Goal: Task Accomplishment & Management: Manage account settings

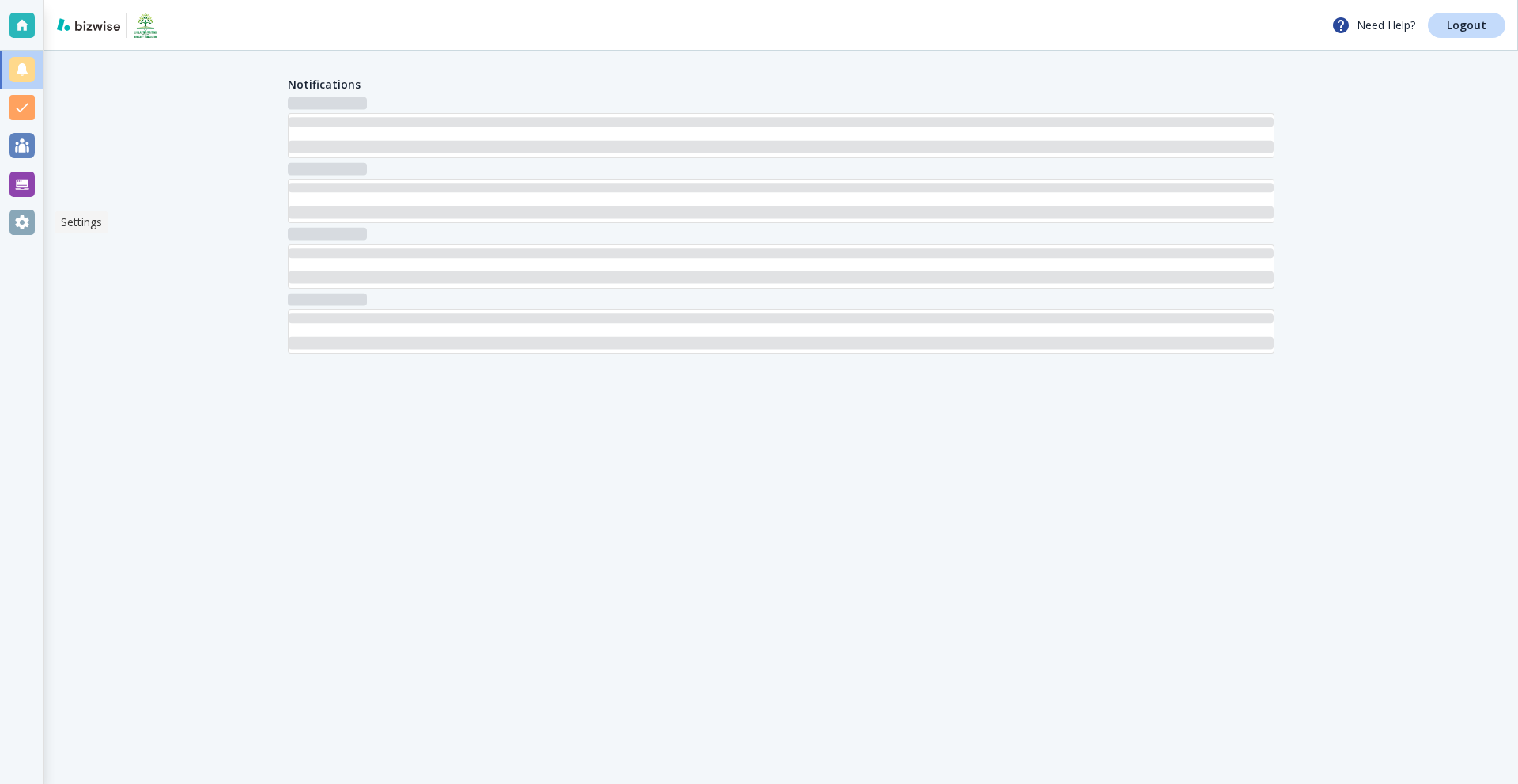
click at [19, 224] on div at bounding box center [22, 222] width 25 height 25
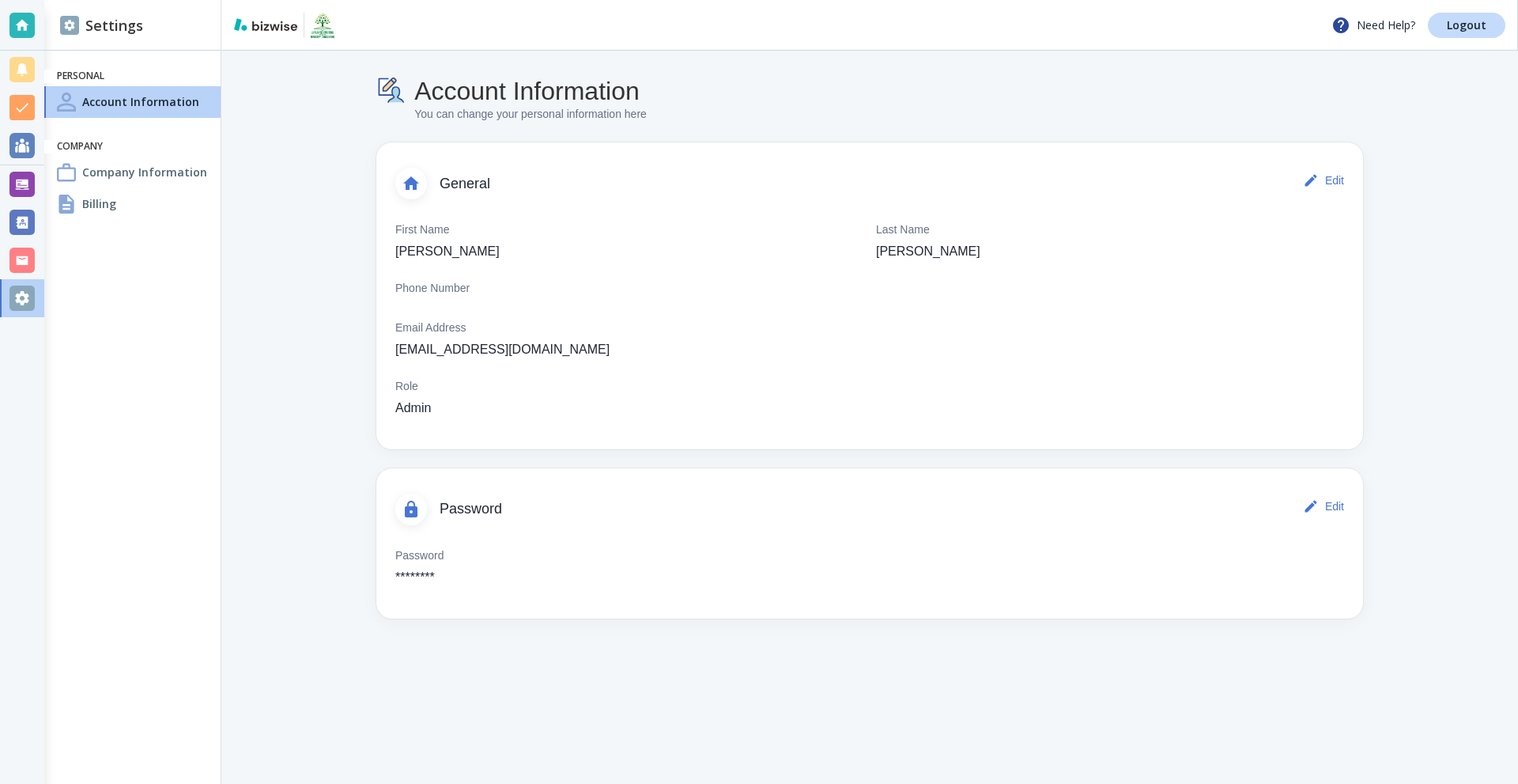
click at [133, 175] on h4 "Company Information" at bounding box center [144, 172] width 125 height 16
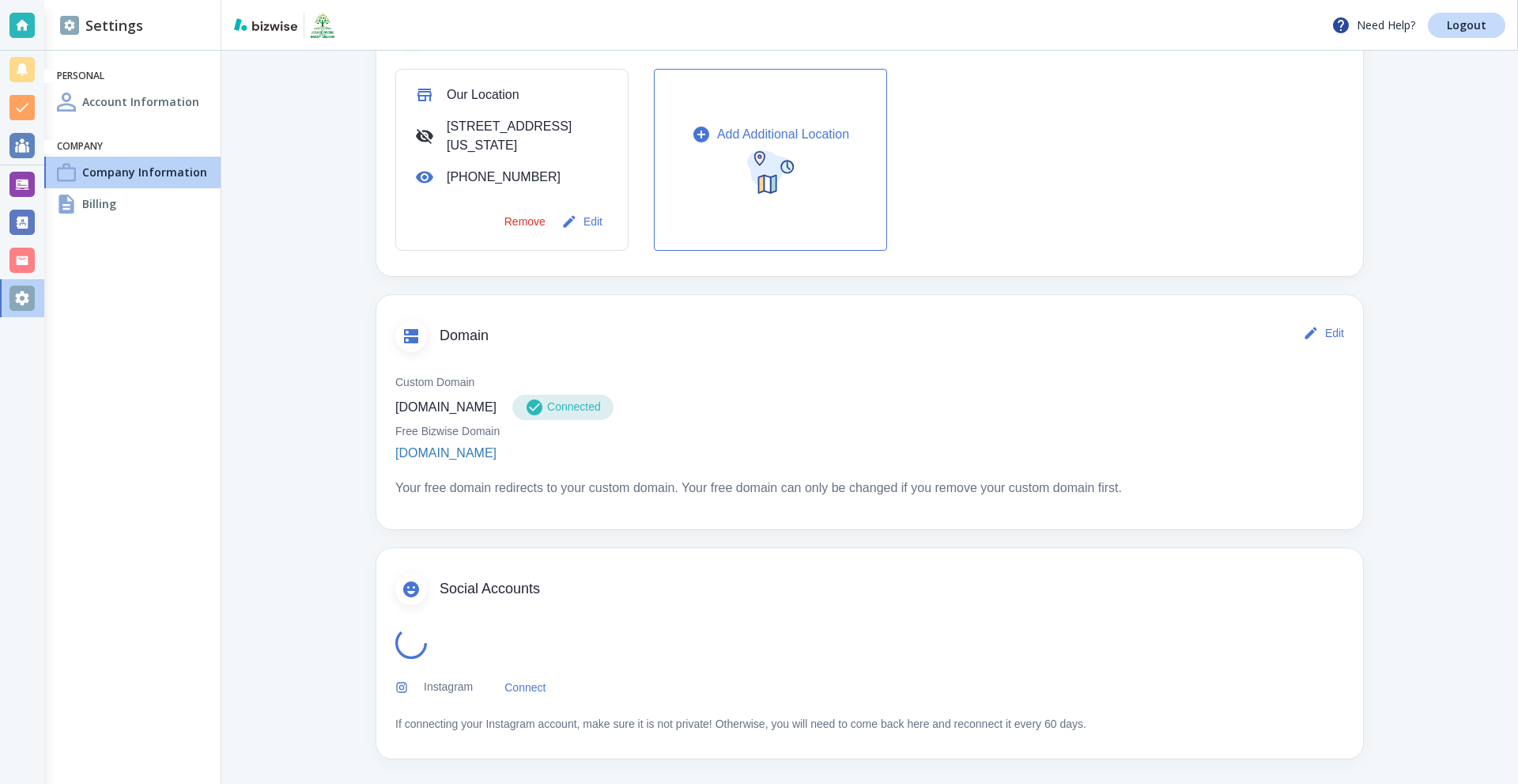
scroll to position [670, 0]
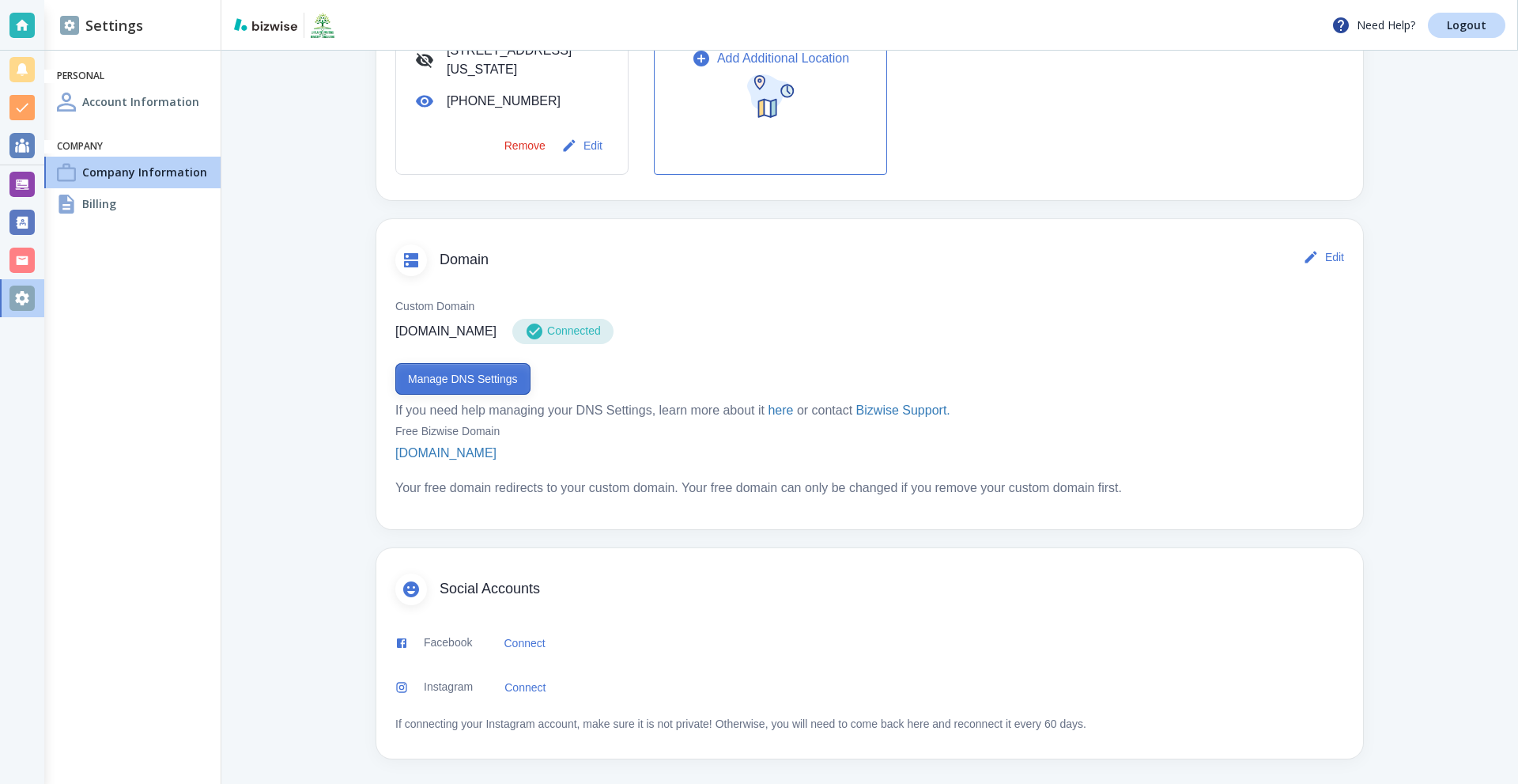
click at [461, 381] on button "Manage DNS Settings" at bounding box center [463, 378] width 136 height 32
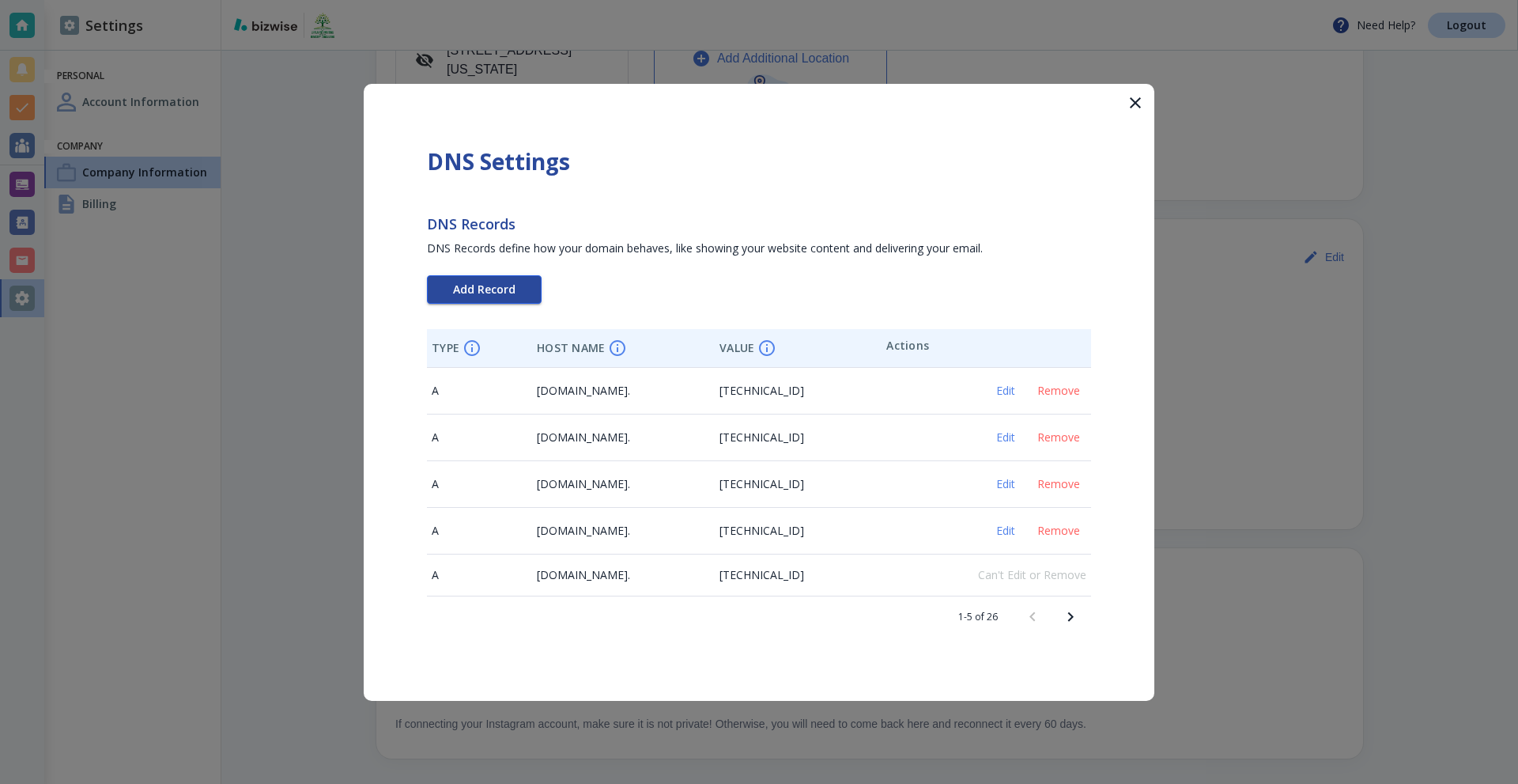
click at [469, 414] on td "A" at bounding box center [480, 437] width 105 height 47
click at [472, 287] on span "Add Record" at bounding box center [484, 289] width 62 height 11
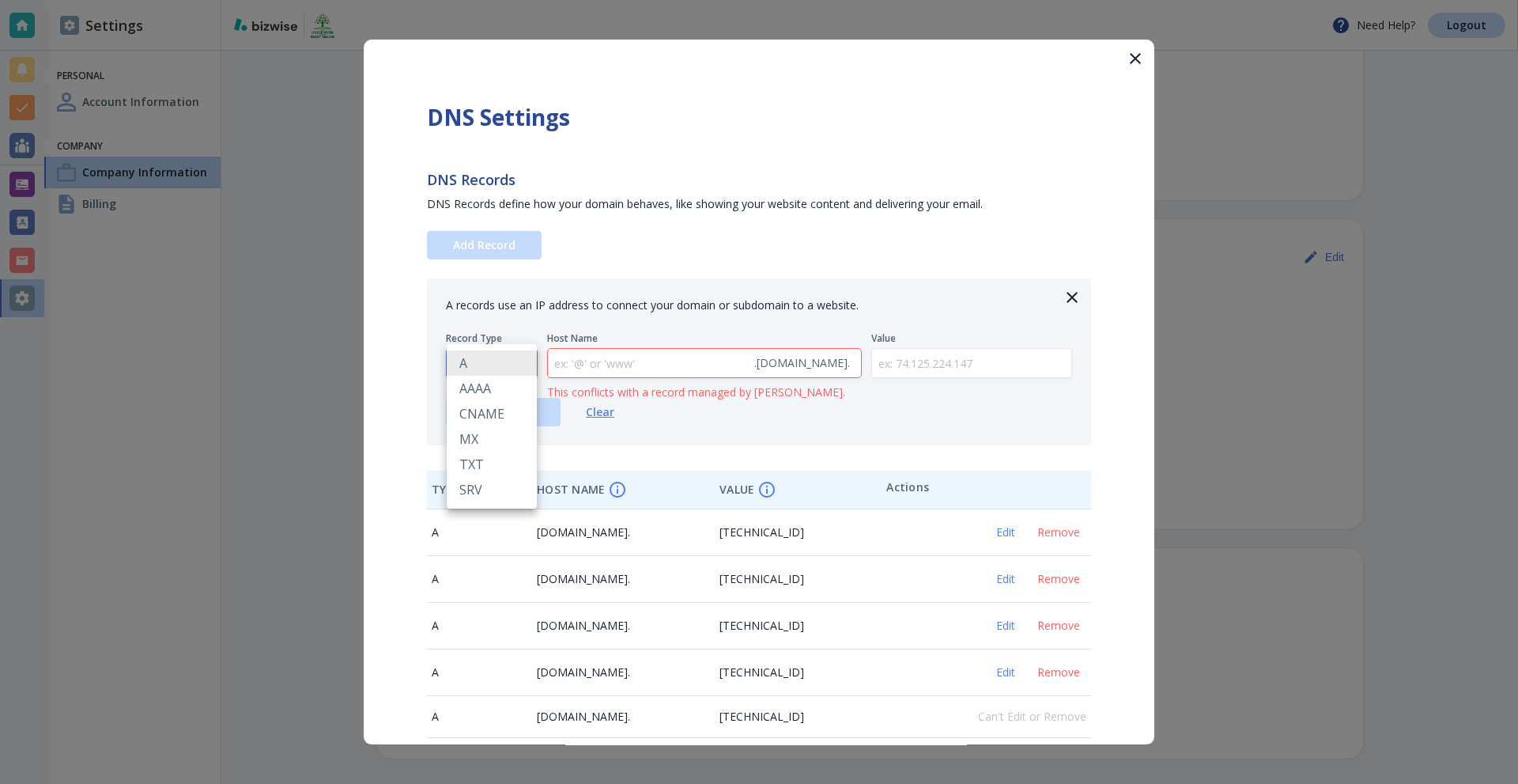
click at [477, 0] on body "Need Help? Logout Settings Personal Account Information Company Company Informa…" at bounding box center [759, 0] width 1518 height 0
click at [472, 461] on li "TXT" at bounding box center [491, 464] width 90 height 25
type input "TXT"
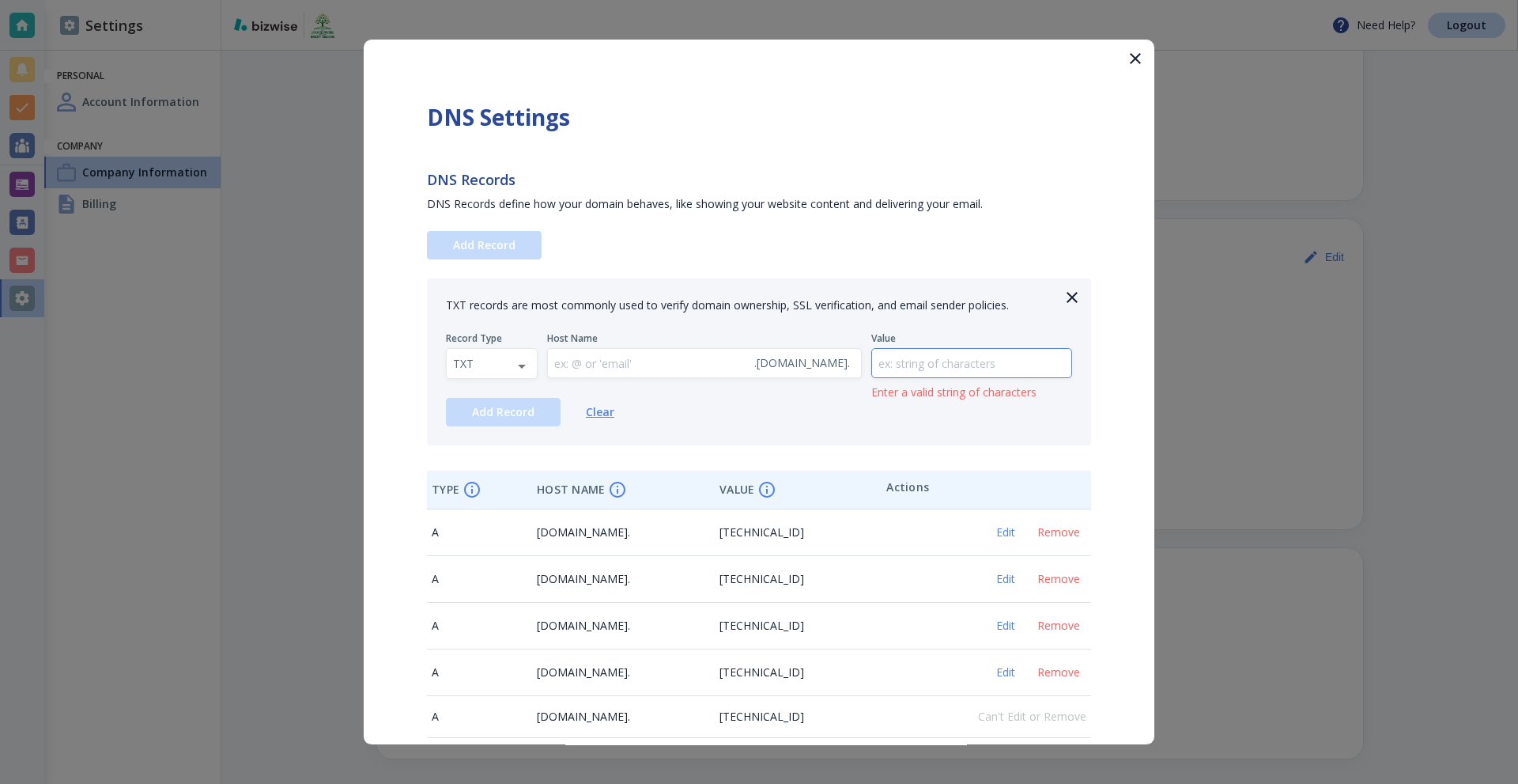
click at [921, 364] on input "text" at bounding box center [972, 364] width 200 height 29
paste input "google-site-verification=9c3C4uQyYUpwT6p3Iptz2hxiA26YCGRM1-vHDuENLcQ"
type input "google-site-verification=9c3C4uQyYUpwT6p3Iptz2hxiA26YCGRM1-vHDuENLcQ"
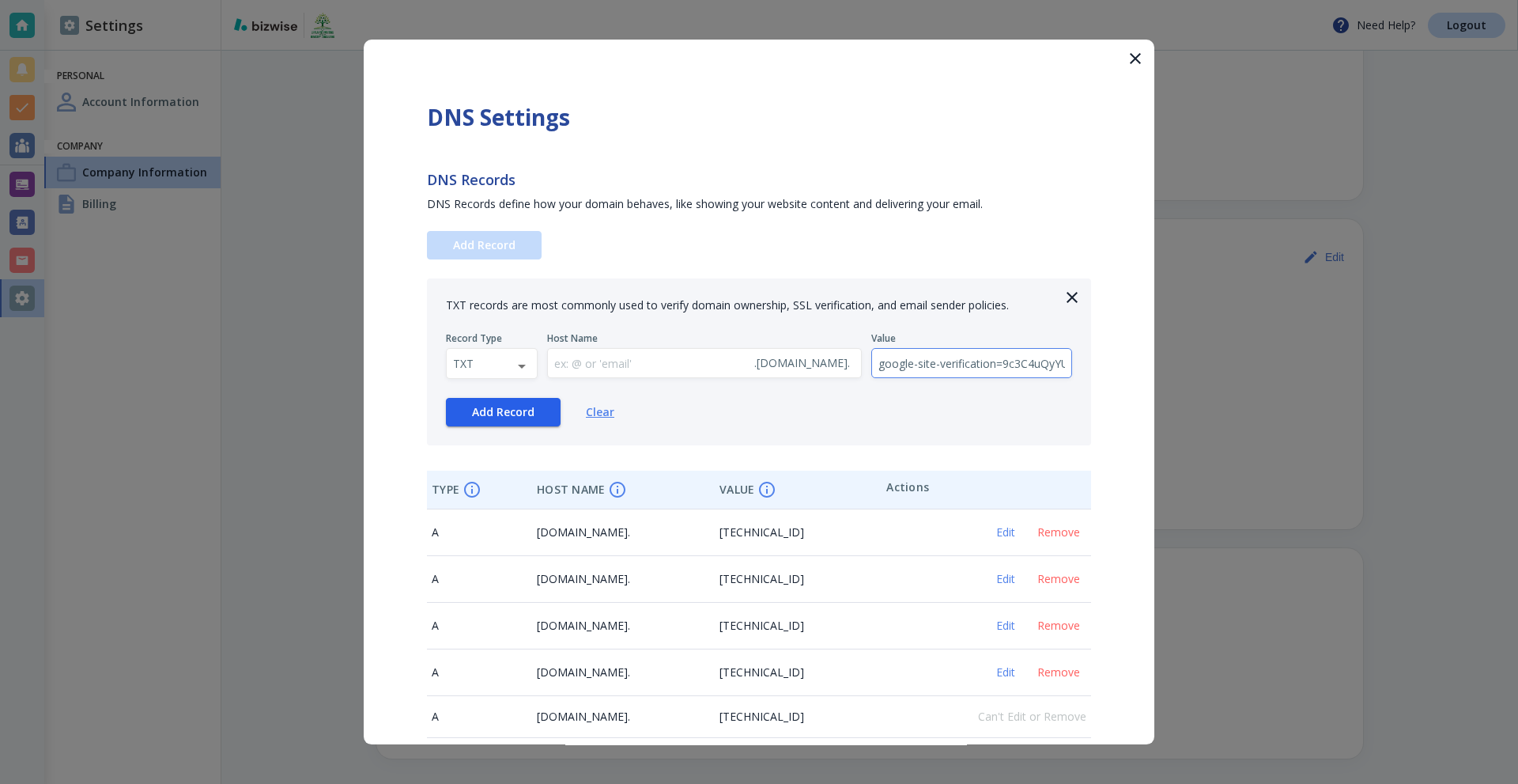
click at [469, 401] on button "Add Record" at bounding box center [503, 412] width 115 height 28
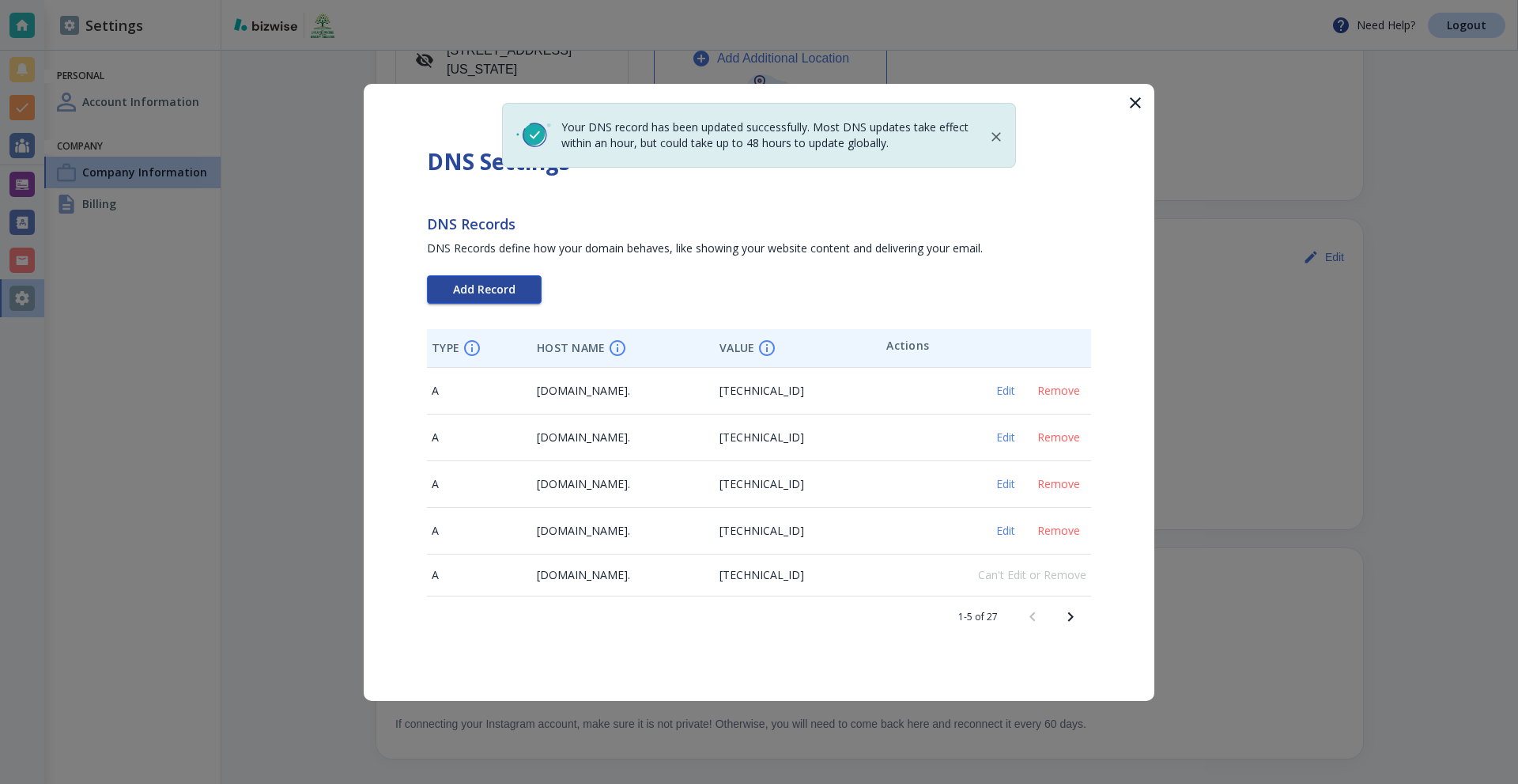
click at [463, 286] on span "Add Record" at bounding box center [484, 289] width 62 height 11
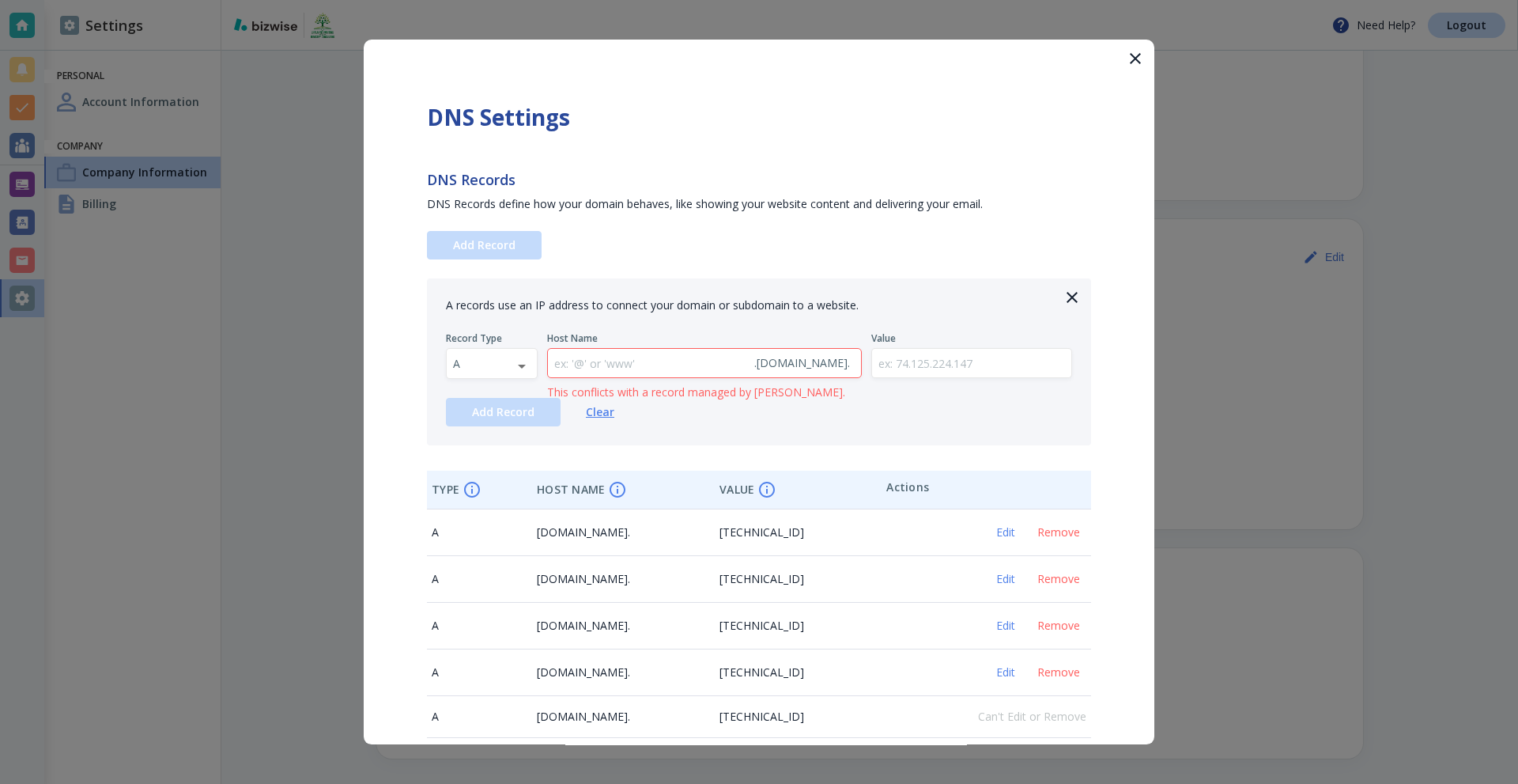
click at [484, 236] on div "DNS Settings DNS Records DNS Records define how your domain behaves, like showi…" at bounding box center [759, 441] width 791 height 803
click at [494, 348] on div "A A ​" at bounding box center [492, 364] width 92 height 31
click at [493, 0] on body "Need Help? Logout Settings Personal Account Information Company Company Informa…" at bounding box center [759, 0] width 1518 height 0
click at [486, 440] on li "MX" at bounding box center [491, 439] width 90 height 25
type input "MX"
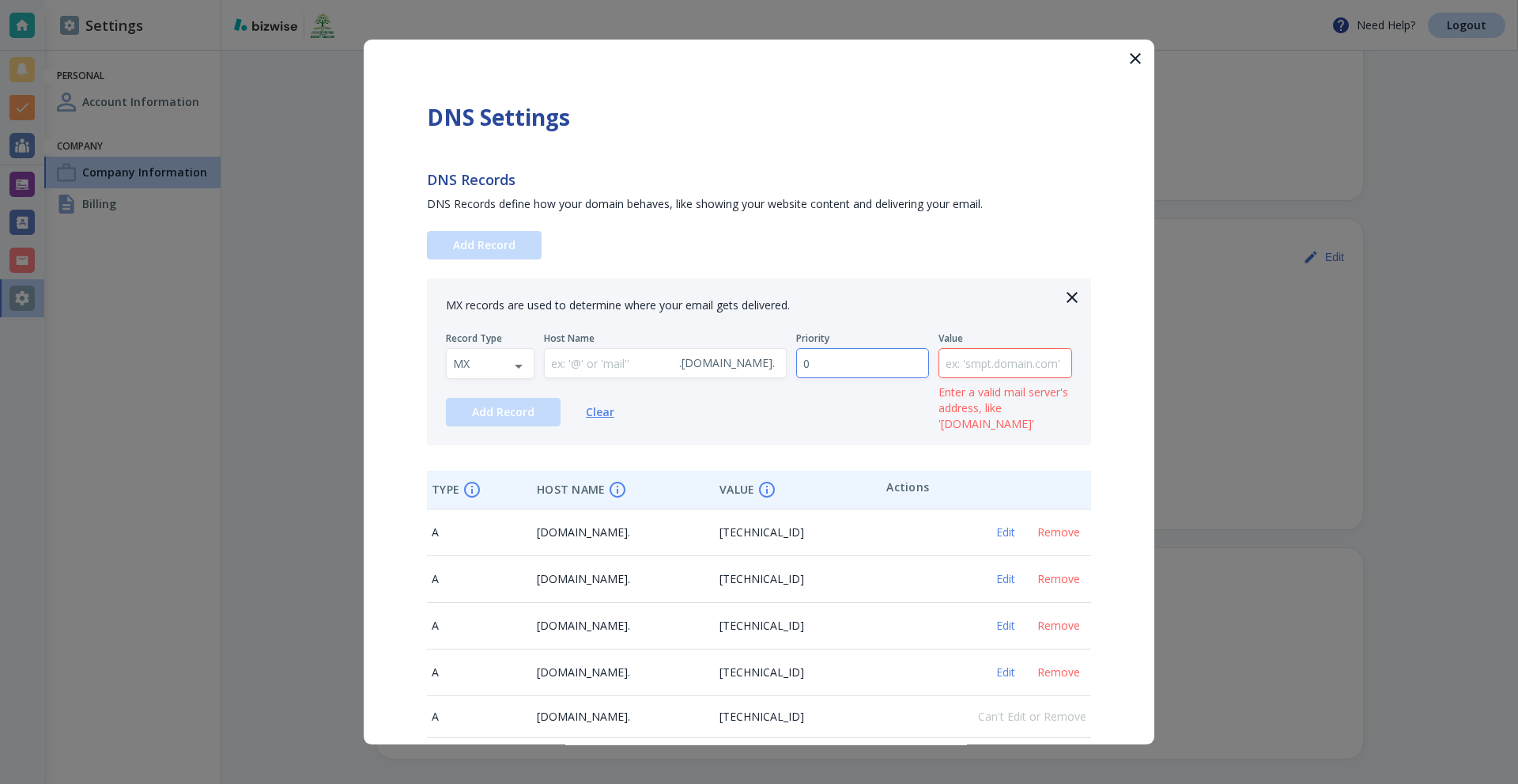
click at [832, 376] on input "0" at bounding box center [863, 364] width 132 height 29
drag, startPoint x: 806, startPoint y: 353, endPoint x: 759, endPoint y: 360, distance: 47.5
click at [759, 360] on div "Record Type MX MX ​ Host Name . [DOMAIN_NAME] . ​ Priority 01 ​ Value ​ Enter a…" at bounding box center [759, 356] width 626 height 47
type input "1"
click at [1000, 364] on input "text" at bounding box center [1005, 364] width 132 height 29
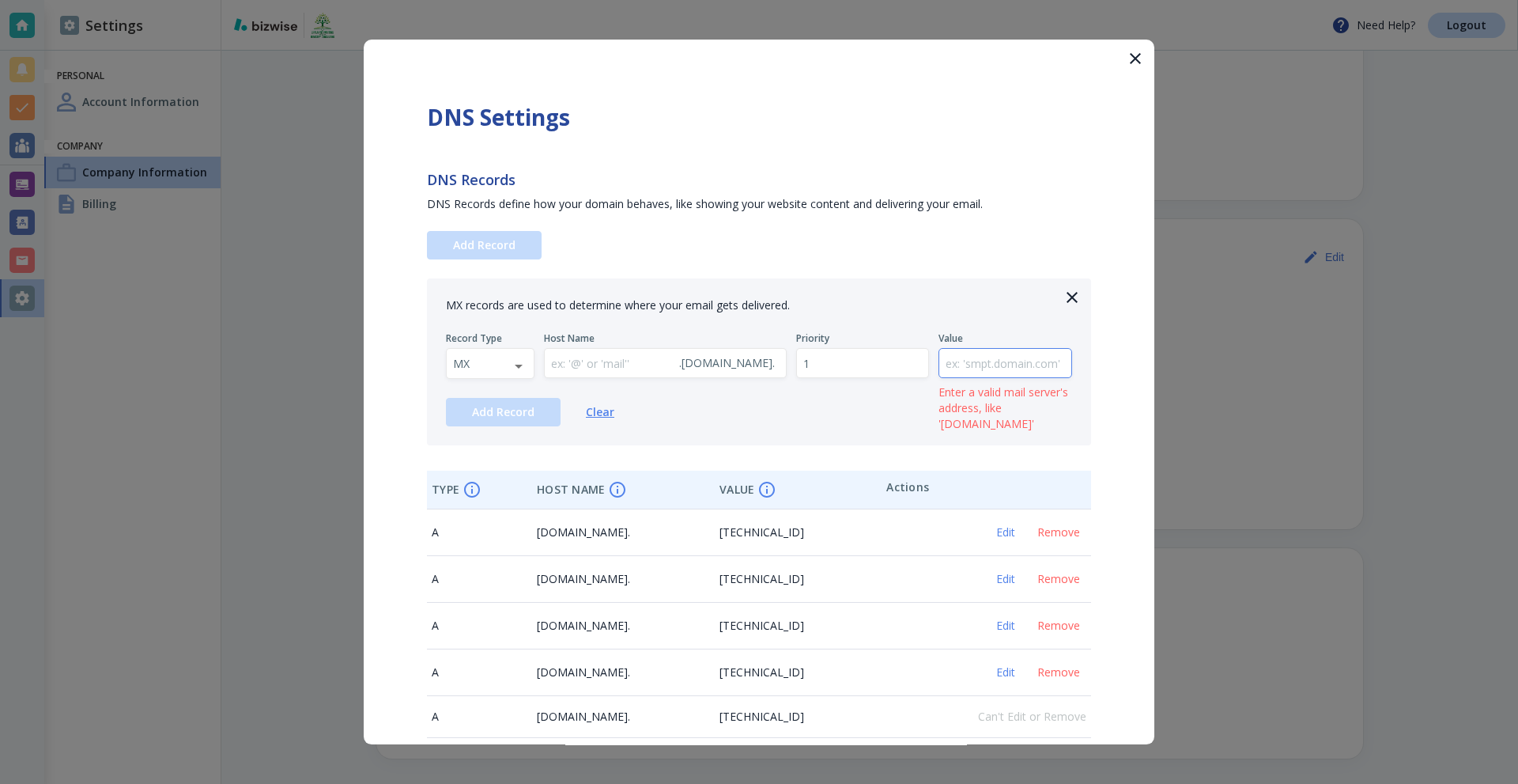
paste input "[DOMAIN_NAME]"
type input "[DOMAIN_NAME]"
click at [996, 242] on div "DNS Settings DNS Records DNS Records define how your domain behaves, like showi…" at bounding box center [759, 441] width 791 height 803
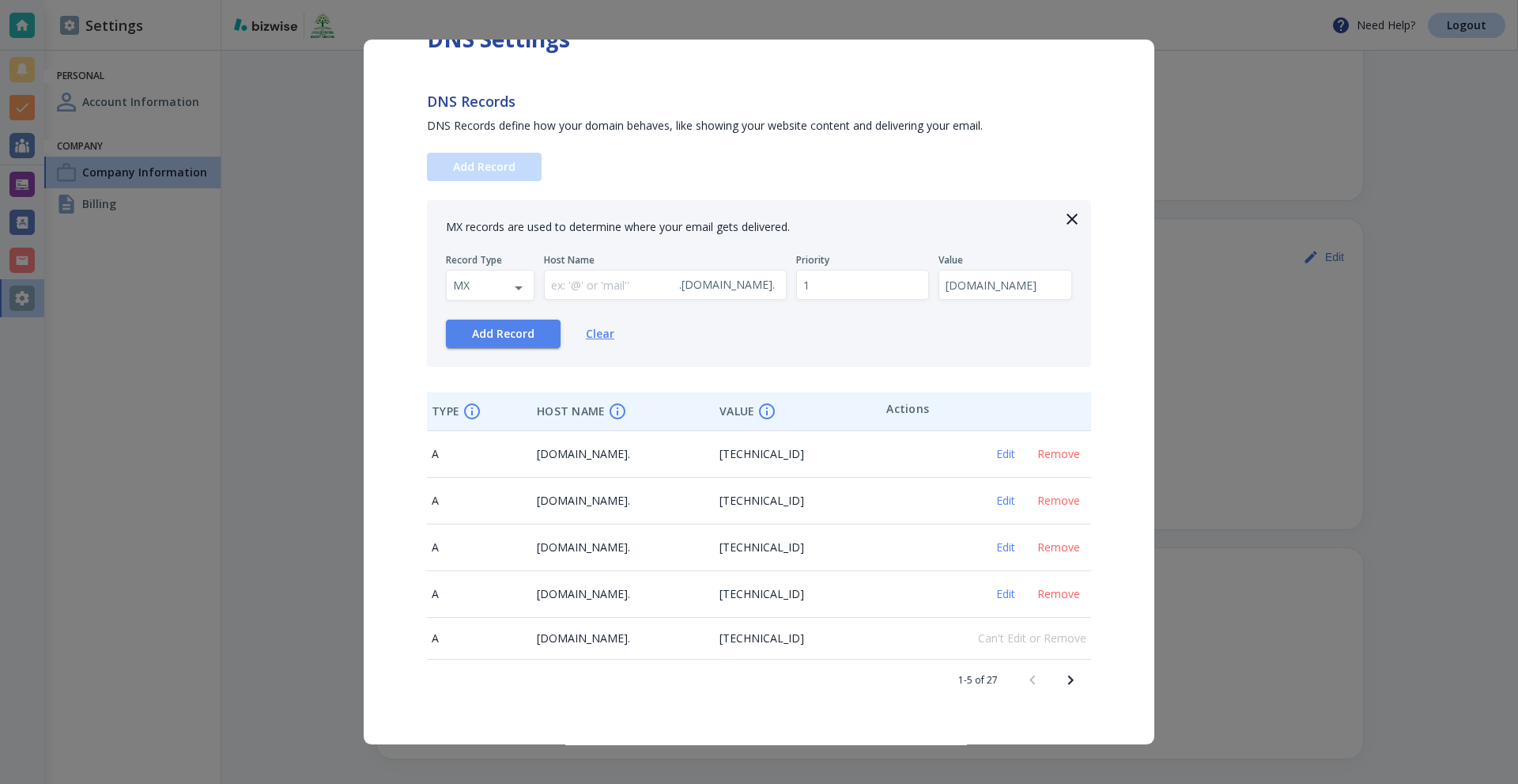
scroll to position [98, 0]
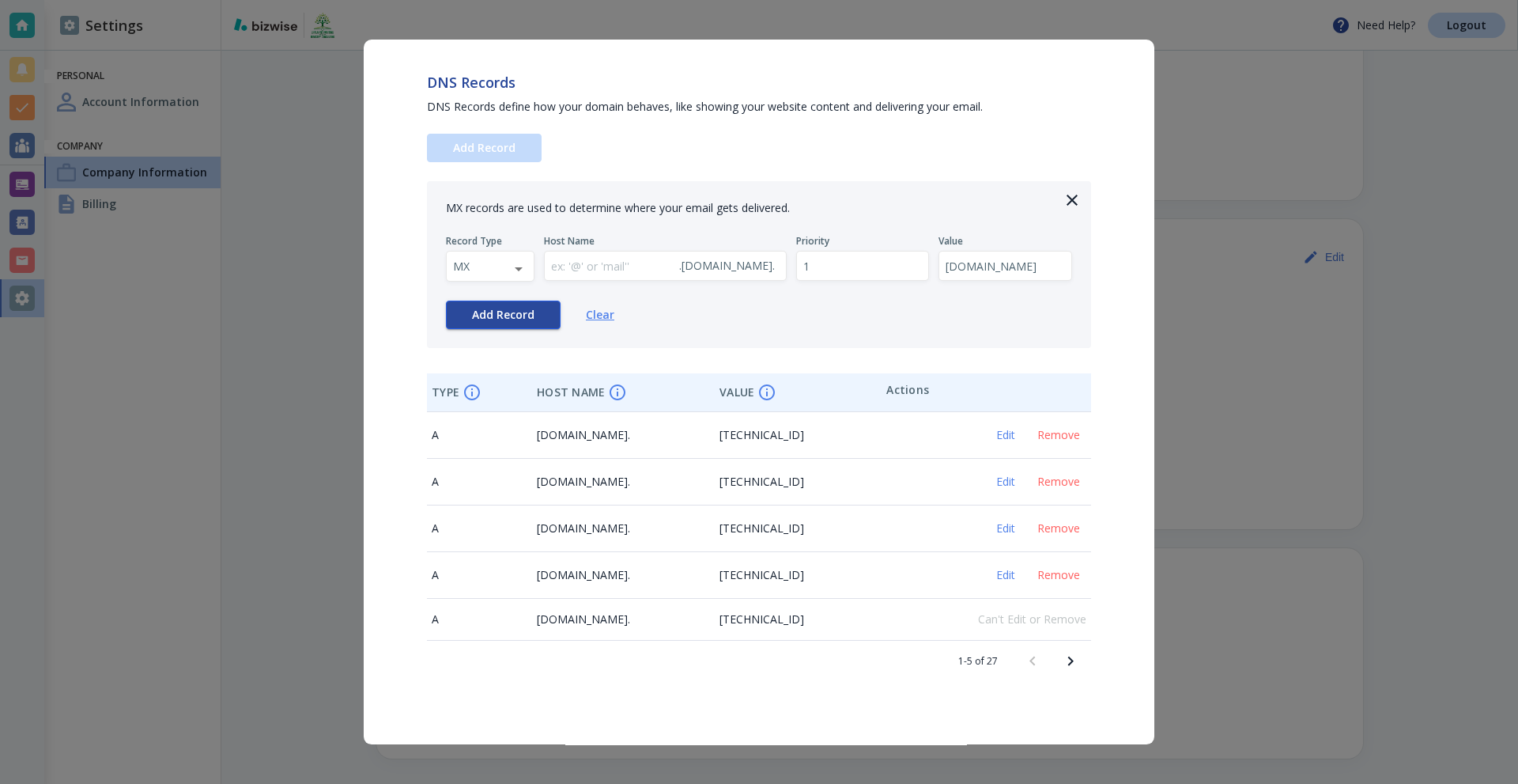
click at [484, 310] on span "Add Record" at bounding box center [503, 314] width 62 height 11
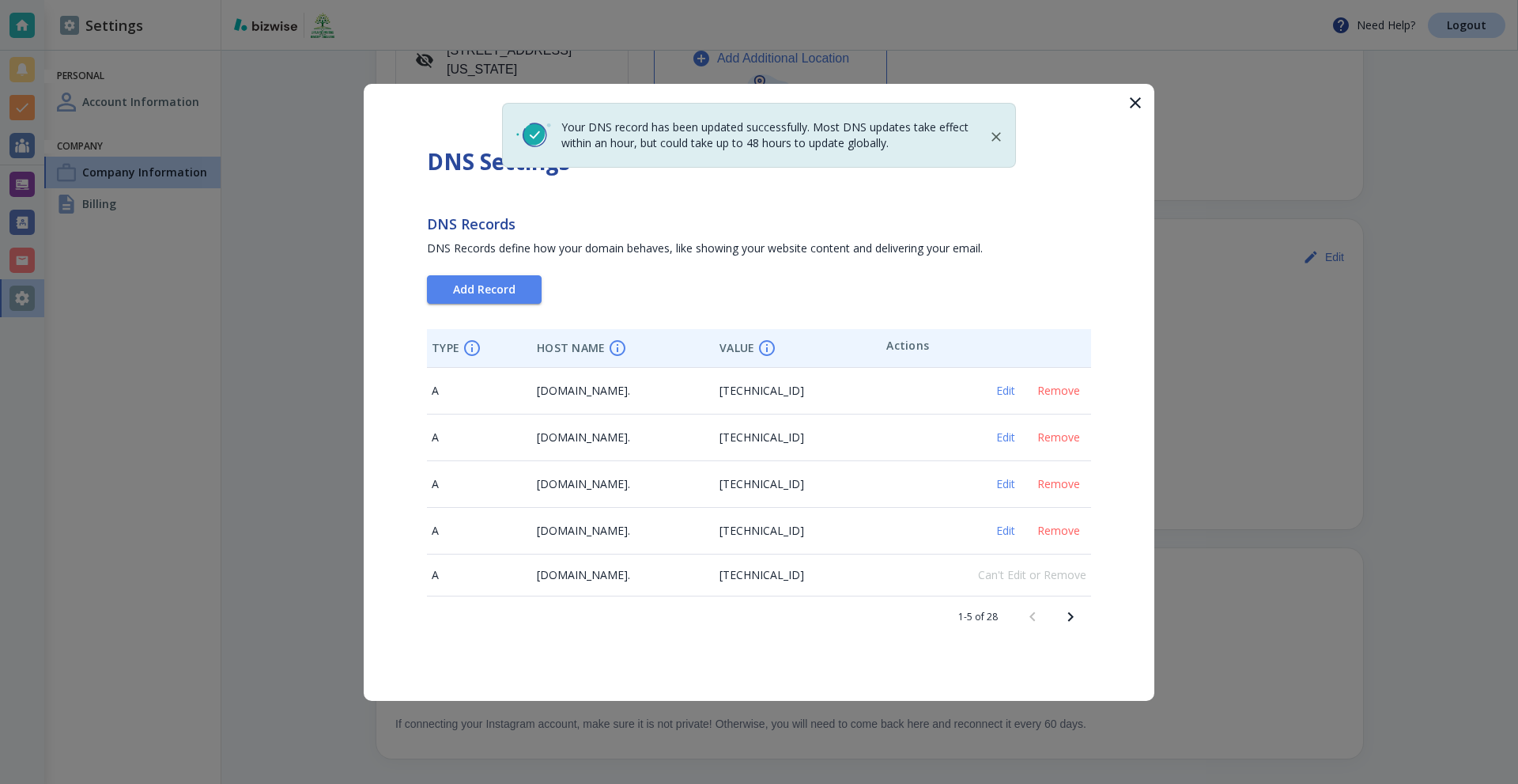
click at [1069, 619] on icon "Next page" at bounding box center [1071, 616] width 5 height 9
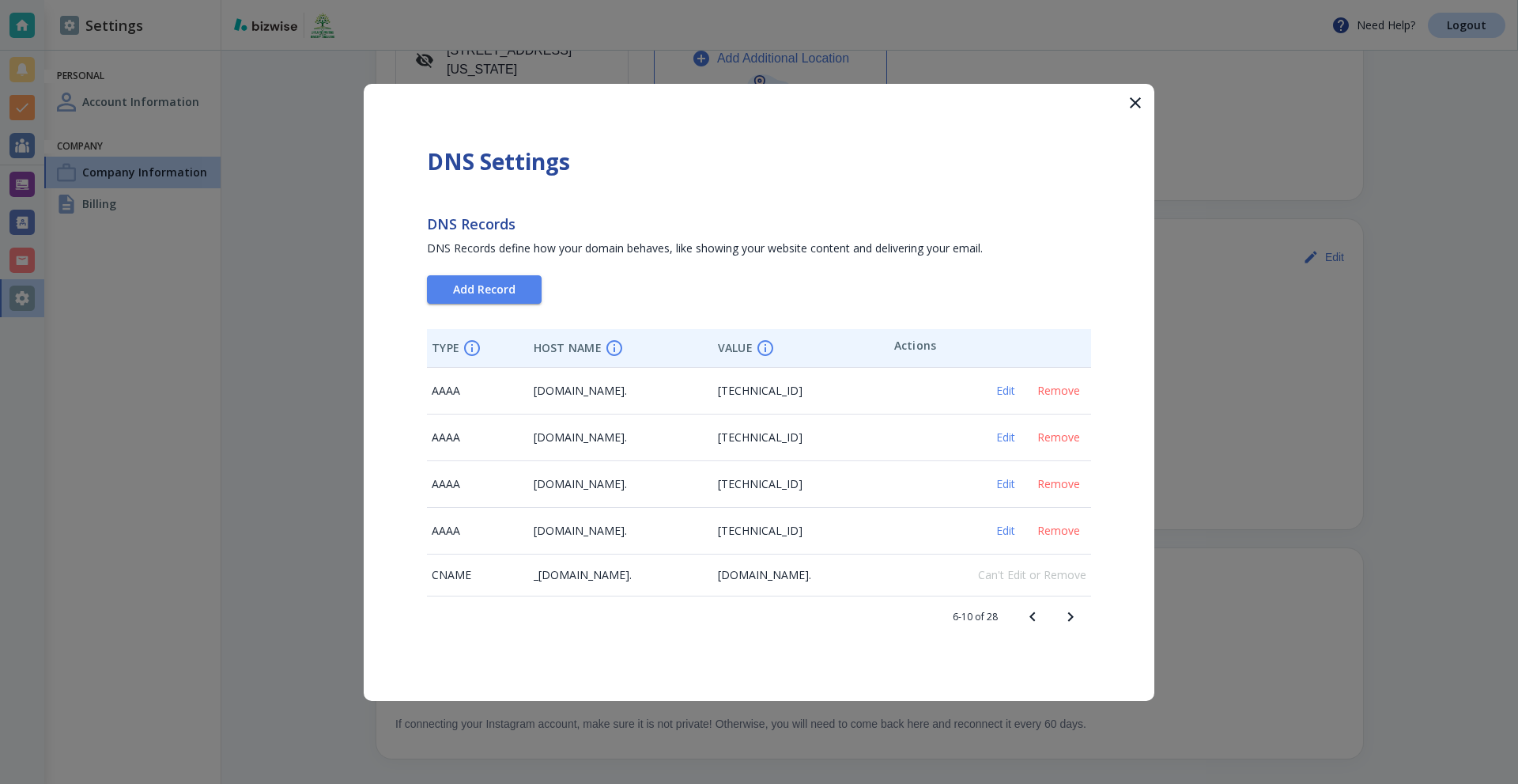
click at [1069, 619] on icon "Next page" at bounding box center [1071, 616] width 5 height 9
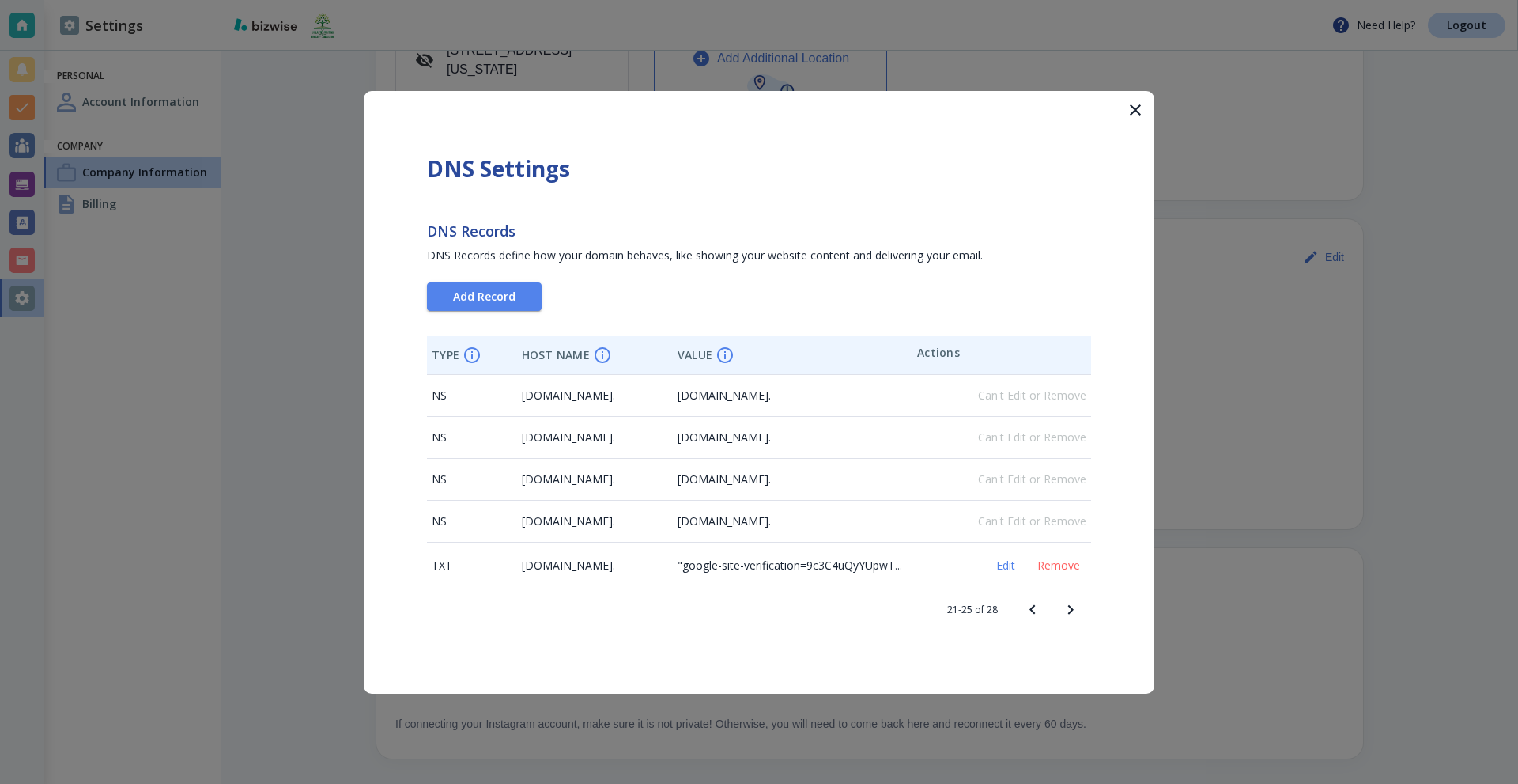
click at [1068, 611] on icon "Next page" at bounding box center [1071, 610] width 19 height 19
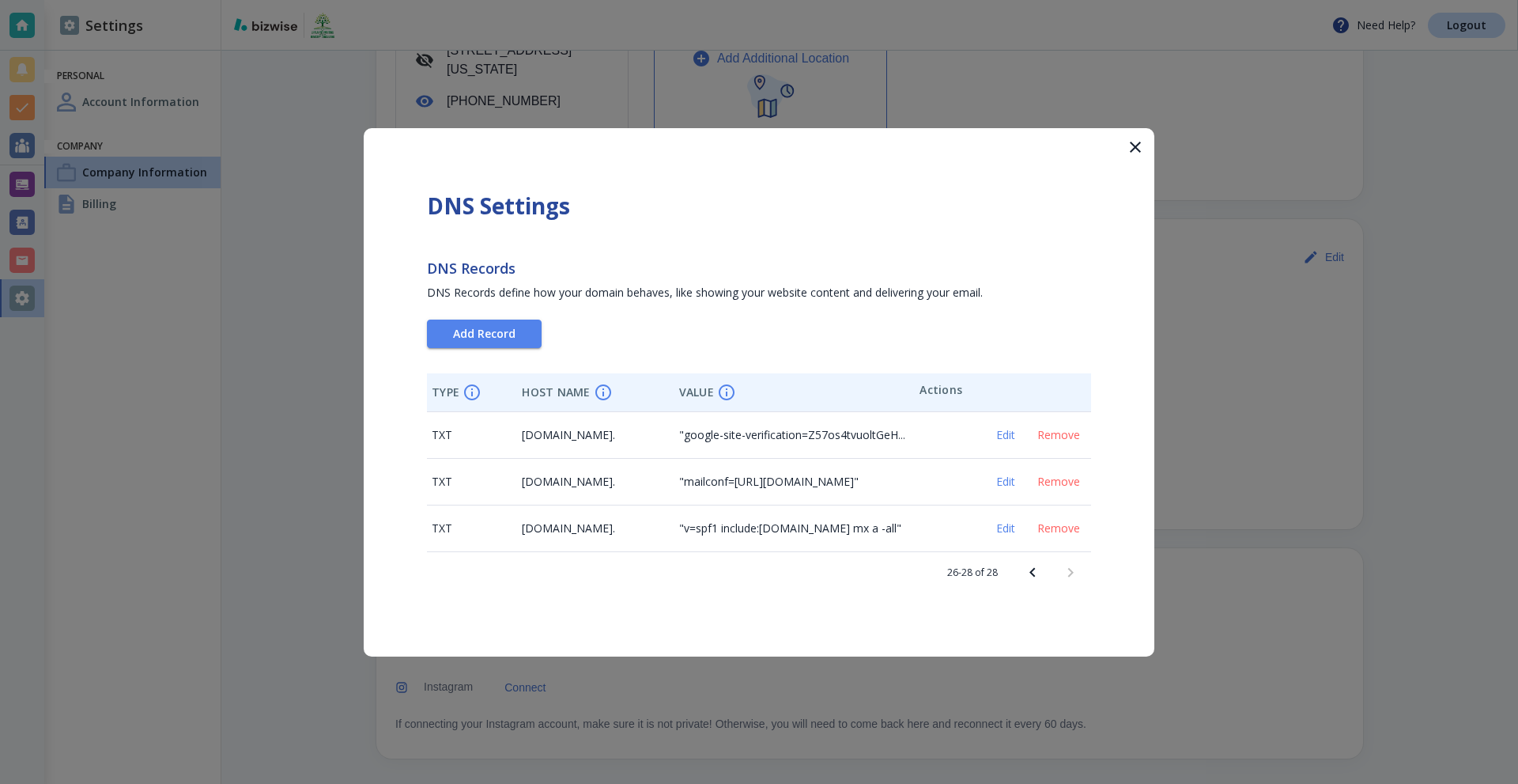
click at [1028, 575] on icon "Previous page" at bounding box center [1033, 572] width 19 height 19
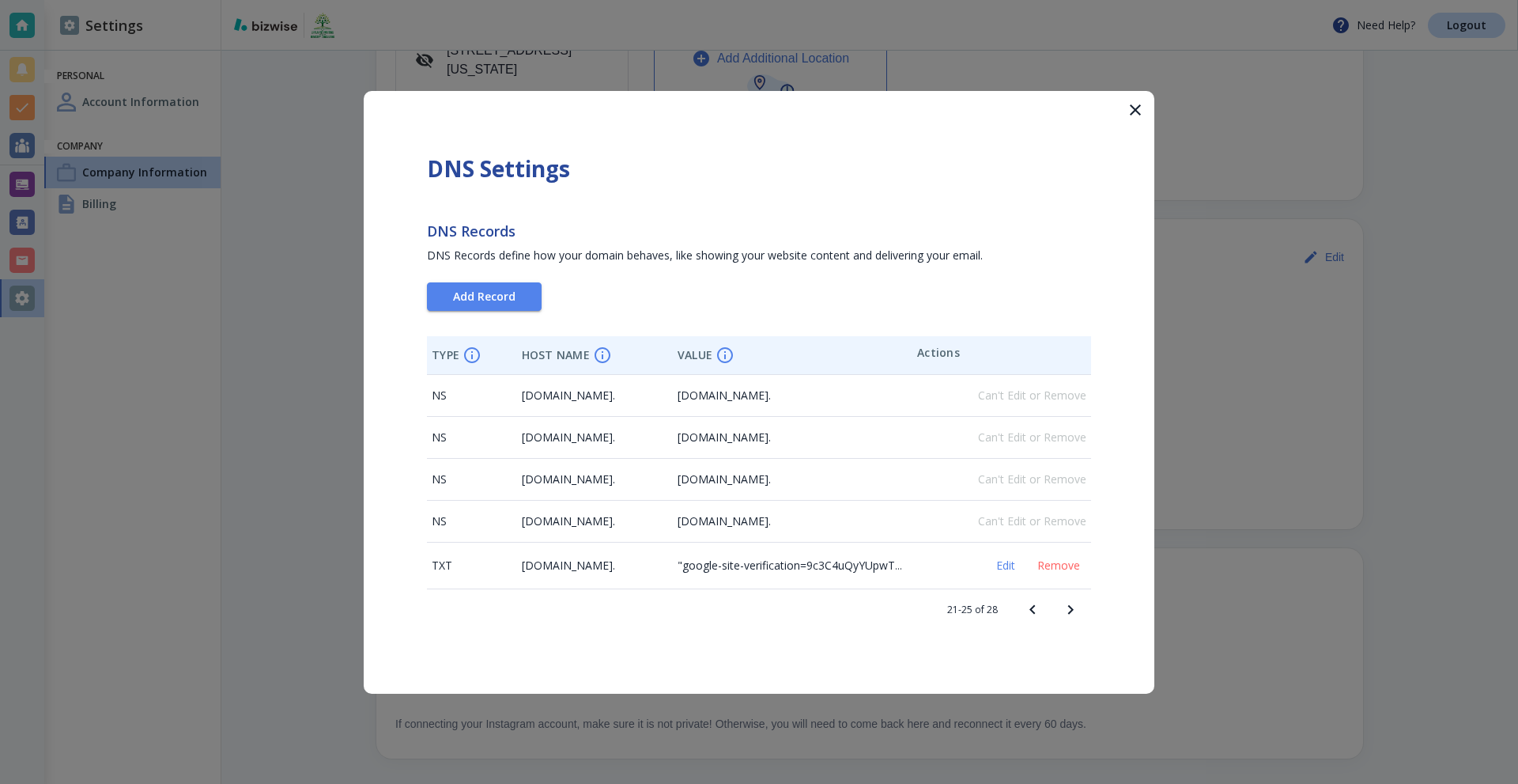
click at [1028, 610] on icon "Previous page" at bounding box center [1033, 610] width 19 height 19
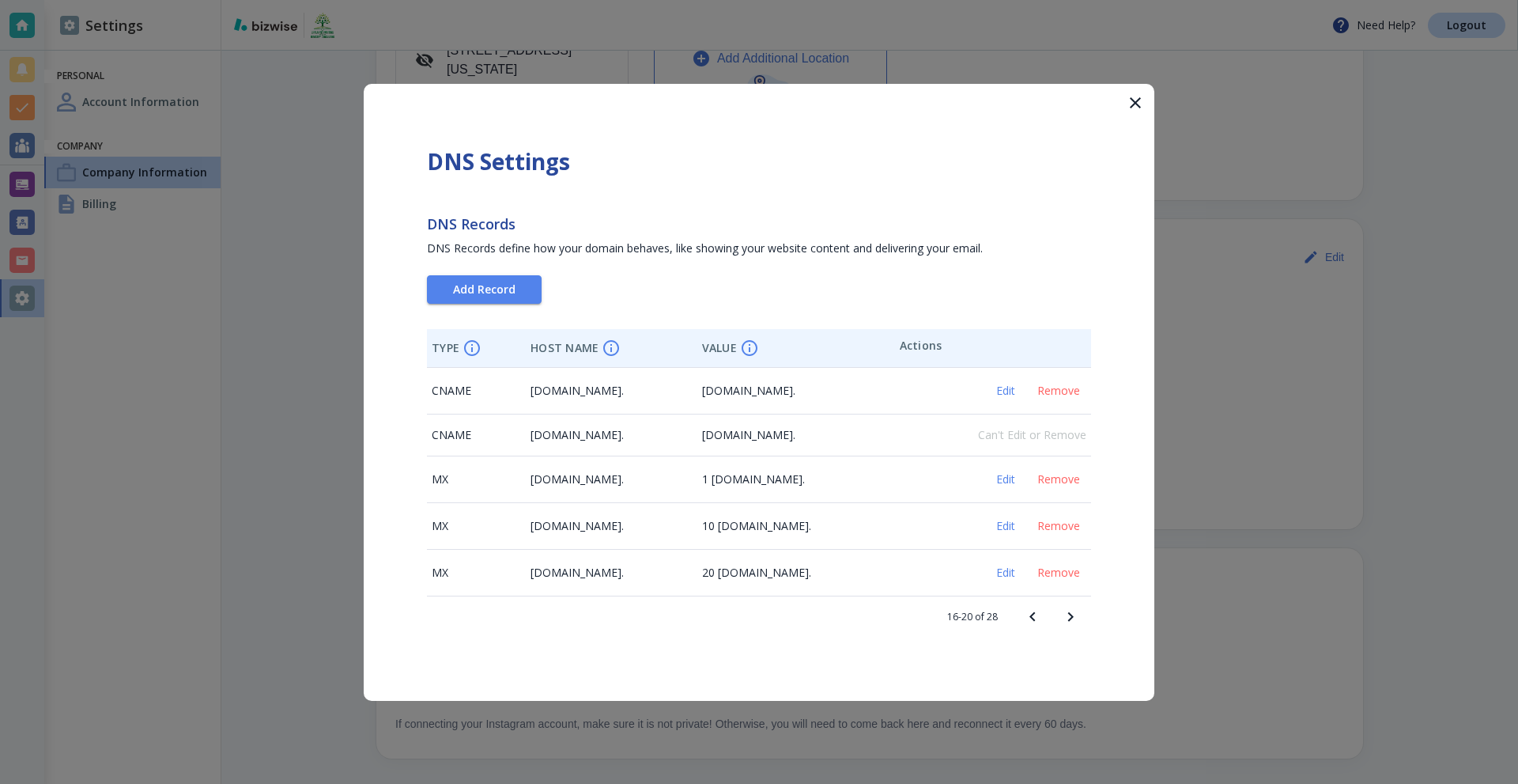
drag, startPoint x: 814, startPoint y: 529, endPoint x: 706, endPoint y: 532, distance: 108.0
click at [706, 532] on tr "MX [DOMAIN_NAME]. 10 [DOMAIN_NAME]. Edit Remove" at bounding box center [759, 526] width 664 height 47
copy tr "10 [DOMAIN_NAME]."
click at [632, 534] on td "[DOMAIN_NAME]." at bounding box center [611, 526] width 172 height 47
click at [1050, 528] on span "Remove" at bounding box center [1059, 526] width 43 height 11
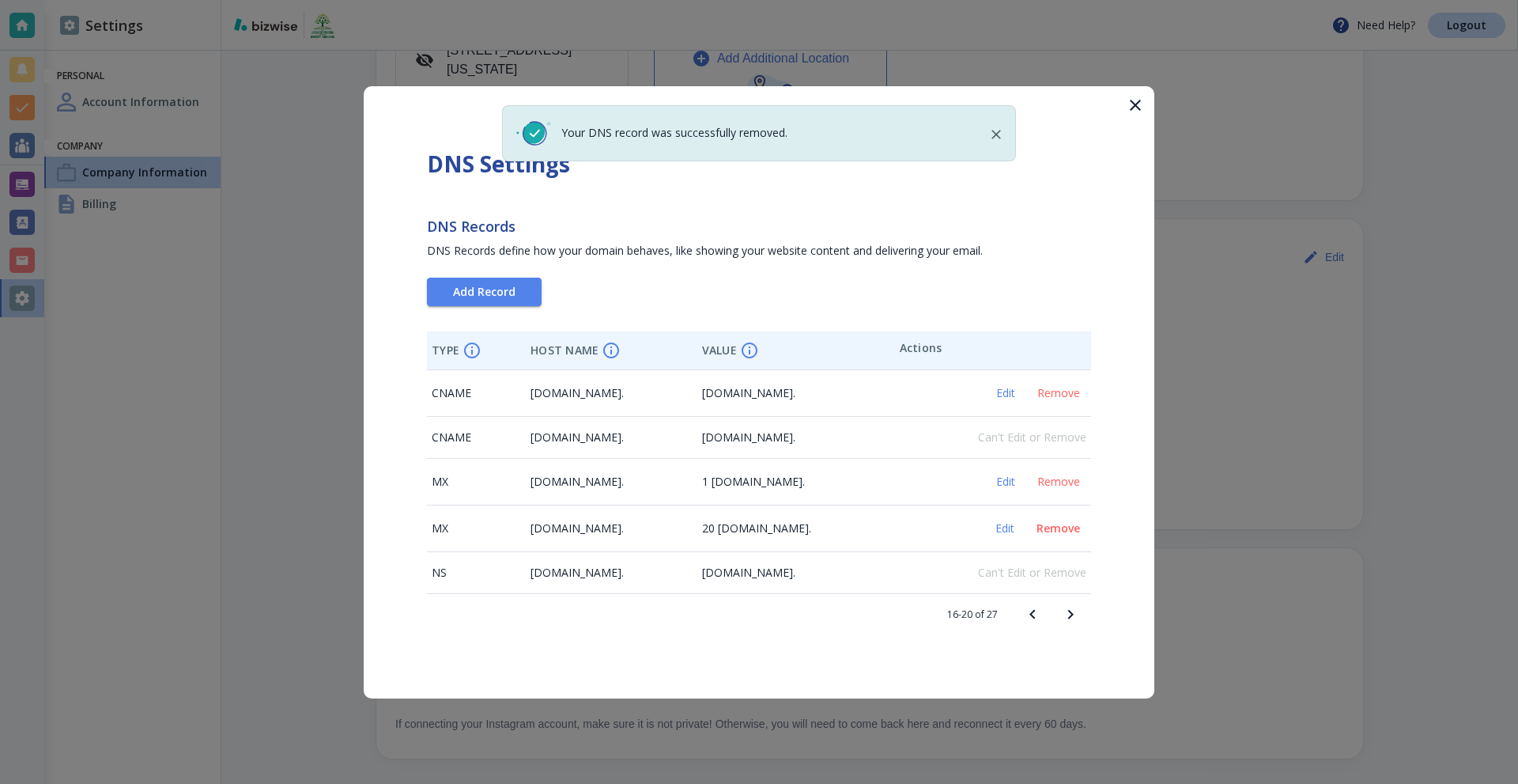
click at [1047, 531] on span "Remove" at bounding box center [1059, 528] width 43 height 11
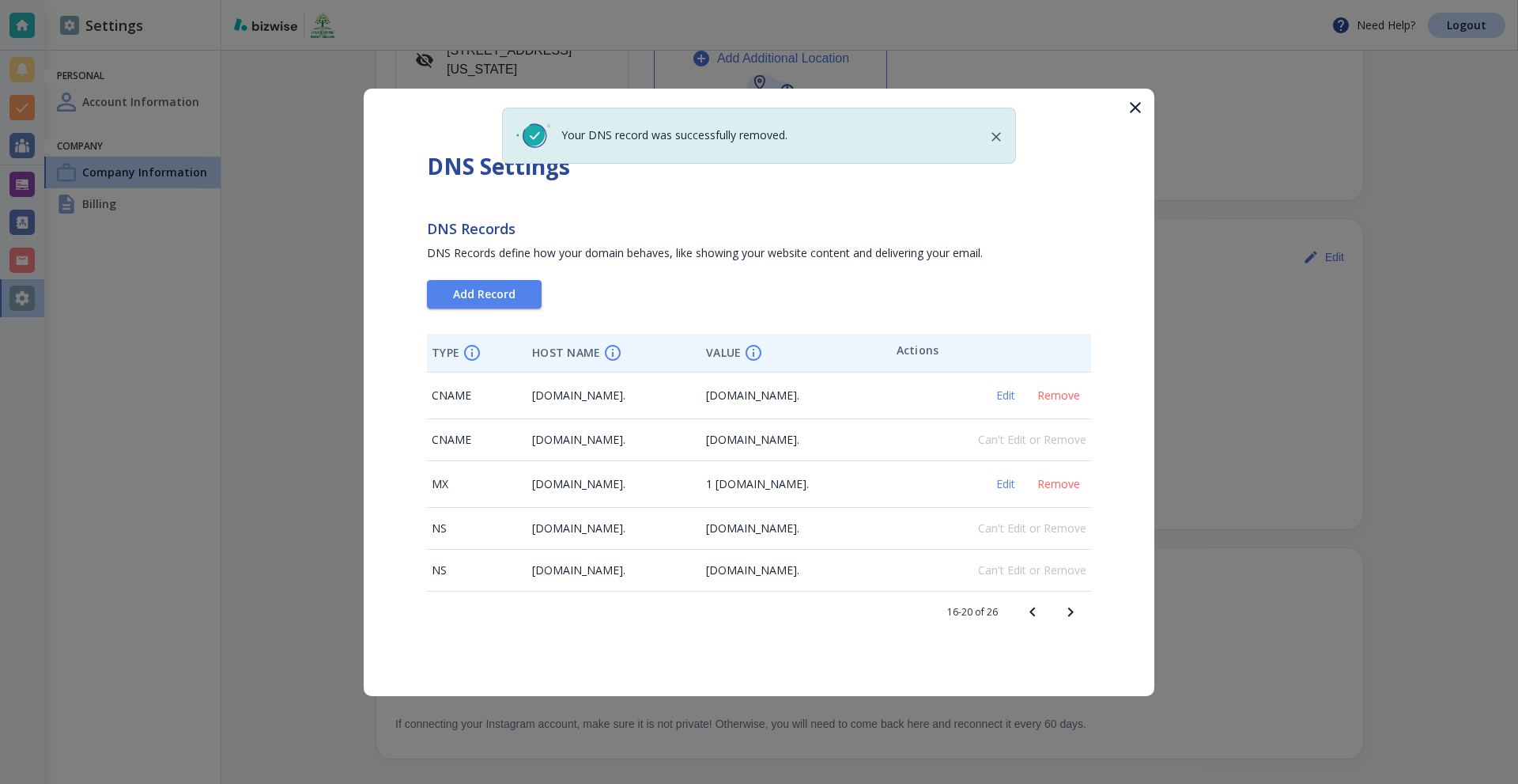
click at [1074, 613] on icon "Next page" at bounding box center [1071, 612] width 19 height 19
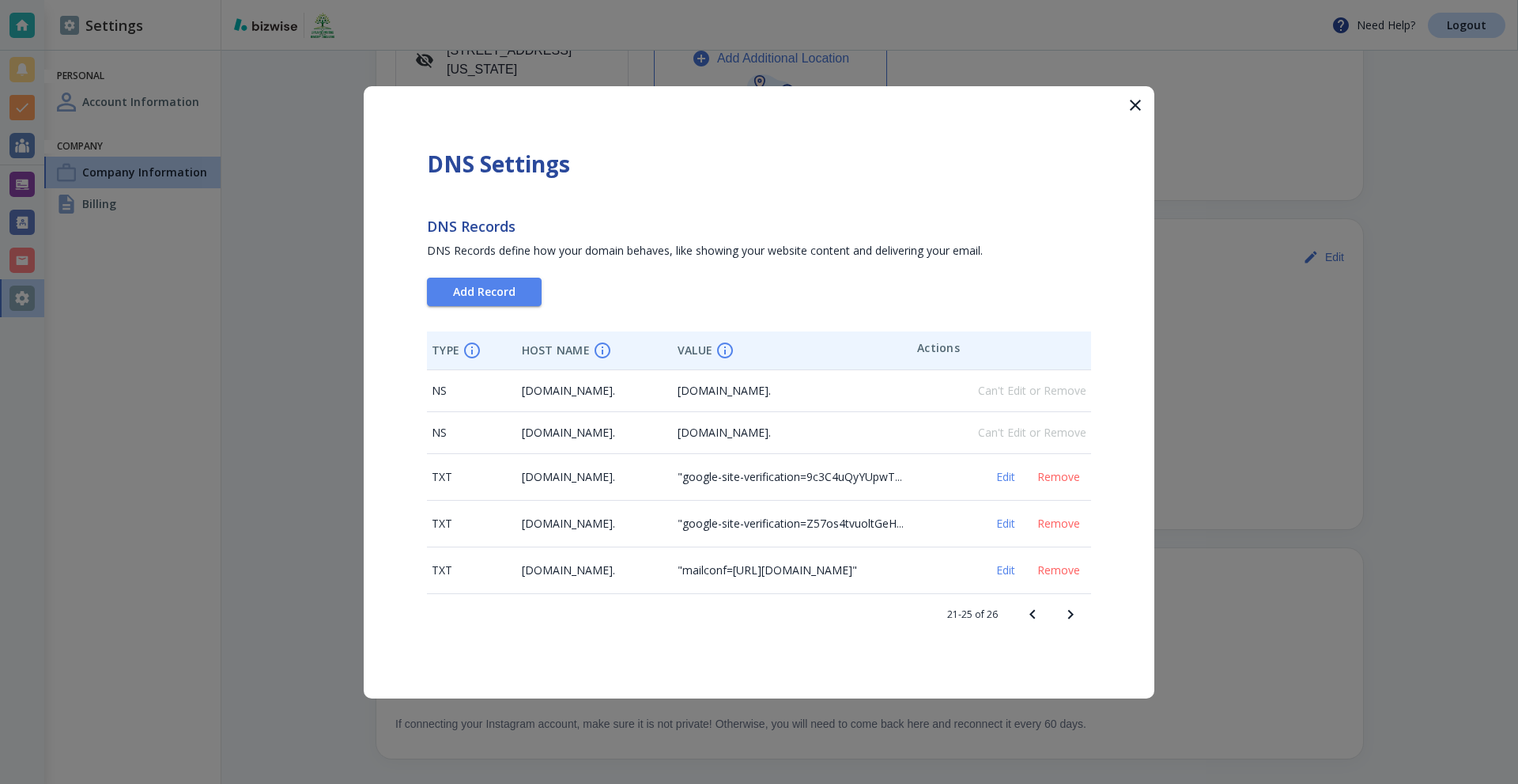
click at [1080, 616] on button "Next page" at bounding box center [1071, 615] width 38 height 38
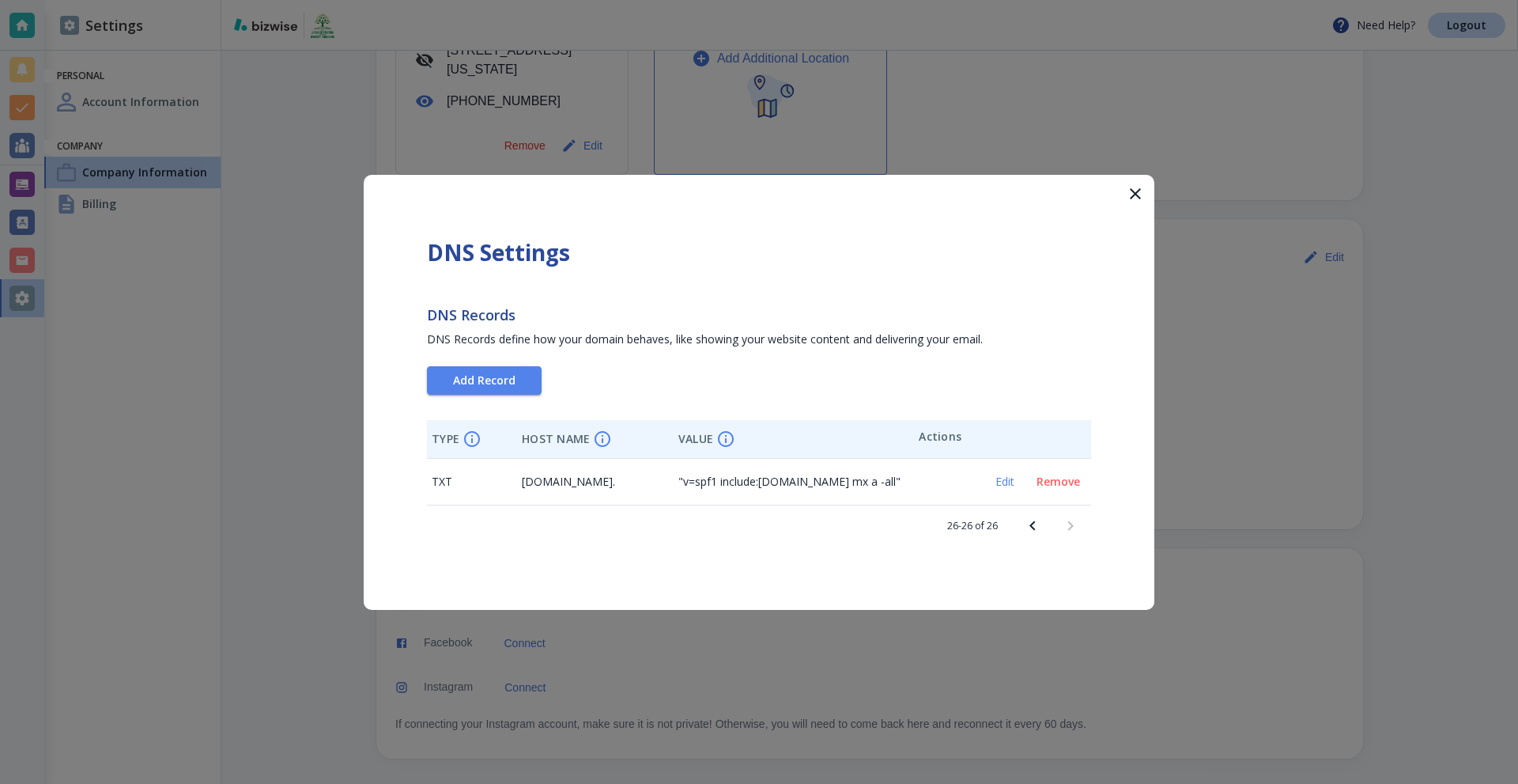
click at [1052, 479] on span "Remove" at bounding box center [1059, 481] width 43 height 11
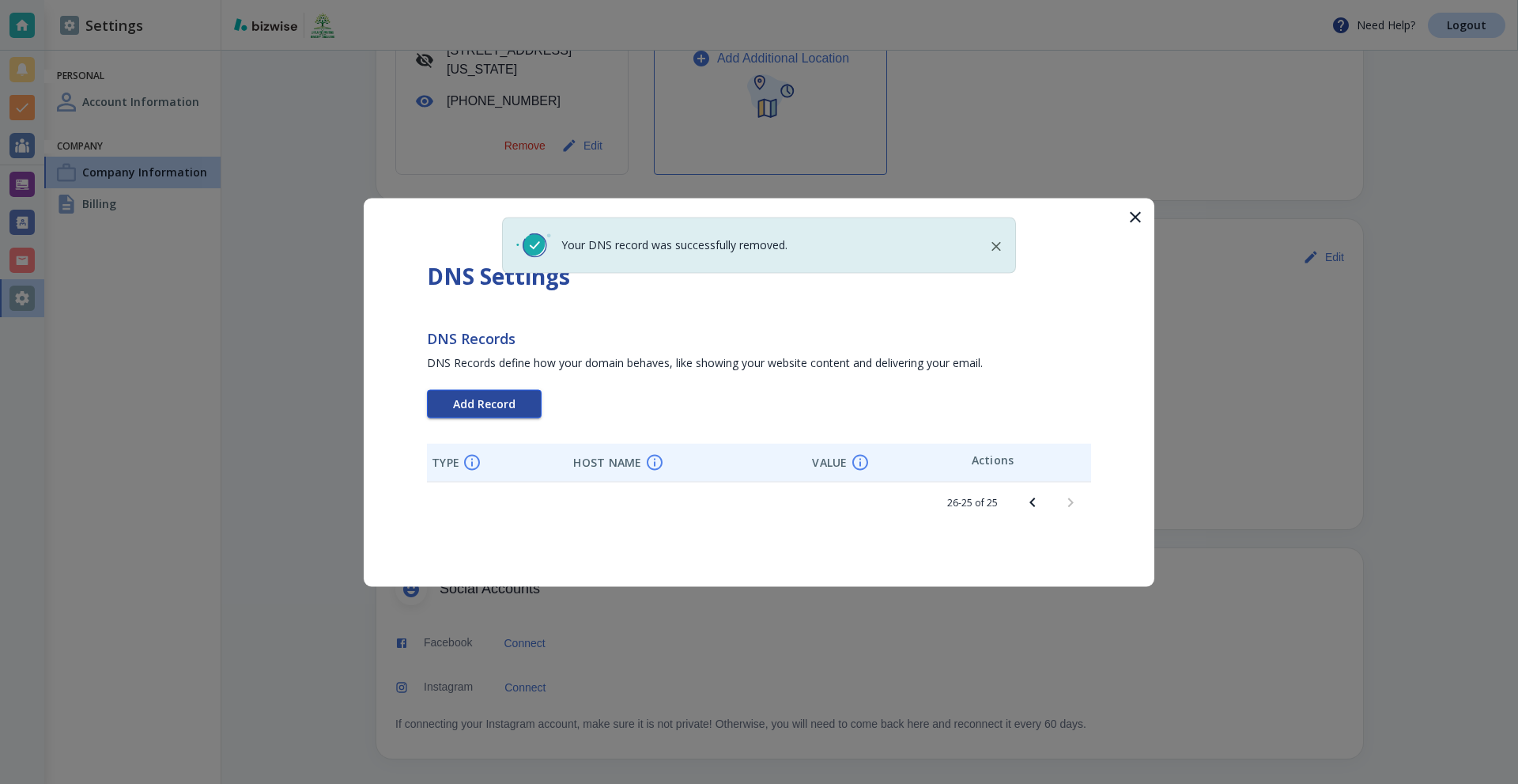
click at [522, 393] on button "Add Record" at bounding box center [484, 403] width 115 height 28
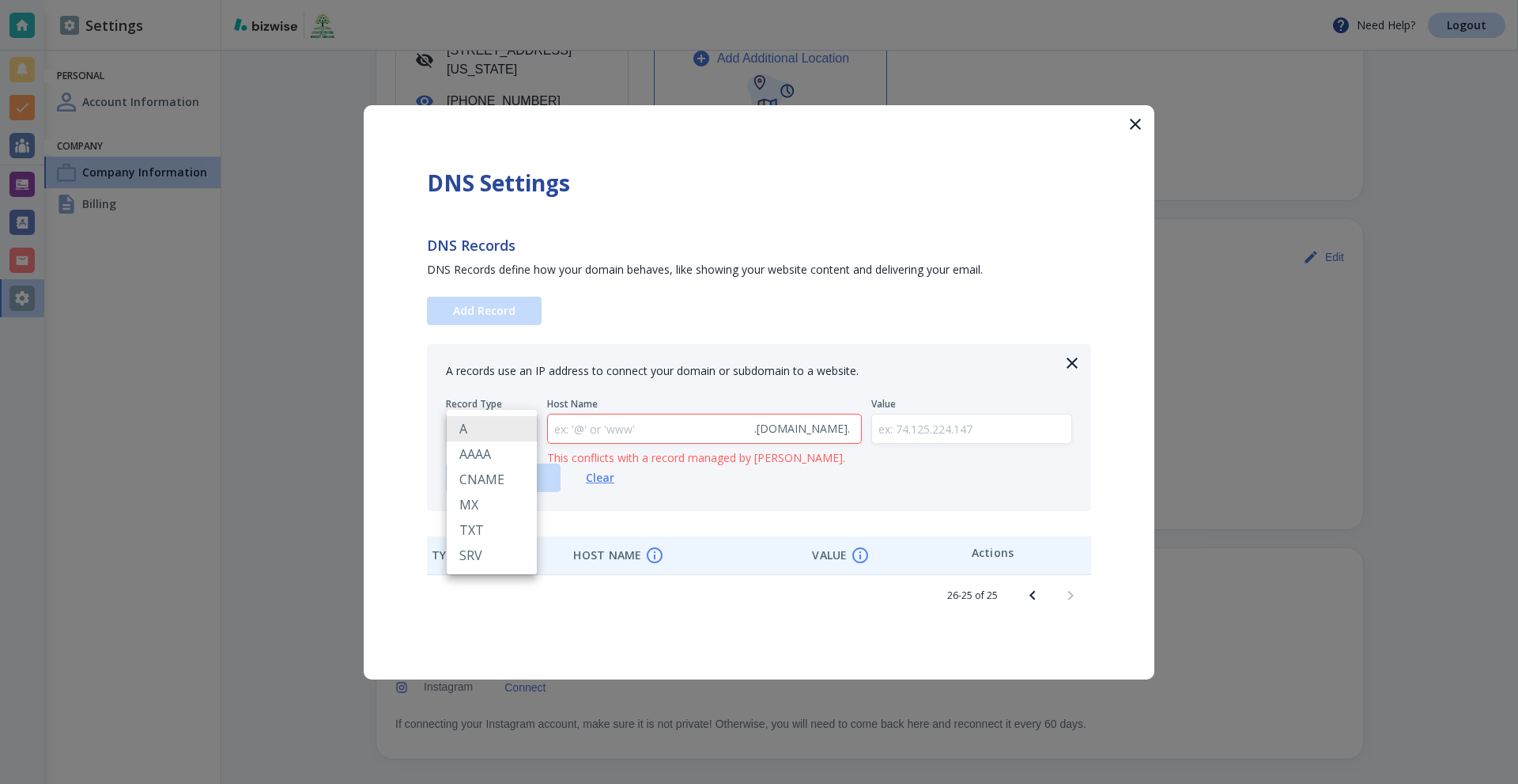
drag, startPoint x: 497, startPoint y: 420, endPoint x: 489, endPoint y: 477, distance: 57.6
click at [493, 0] on body "Need Help? Logout Settings Personal Account Information Company Company Informa…" at bounding box center [759, 0] width 1518 height 0
click at [480, 529] on li "TXT" at bounding box center [491, 529] width 90 height 25
type input "TXT"
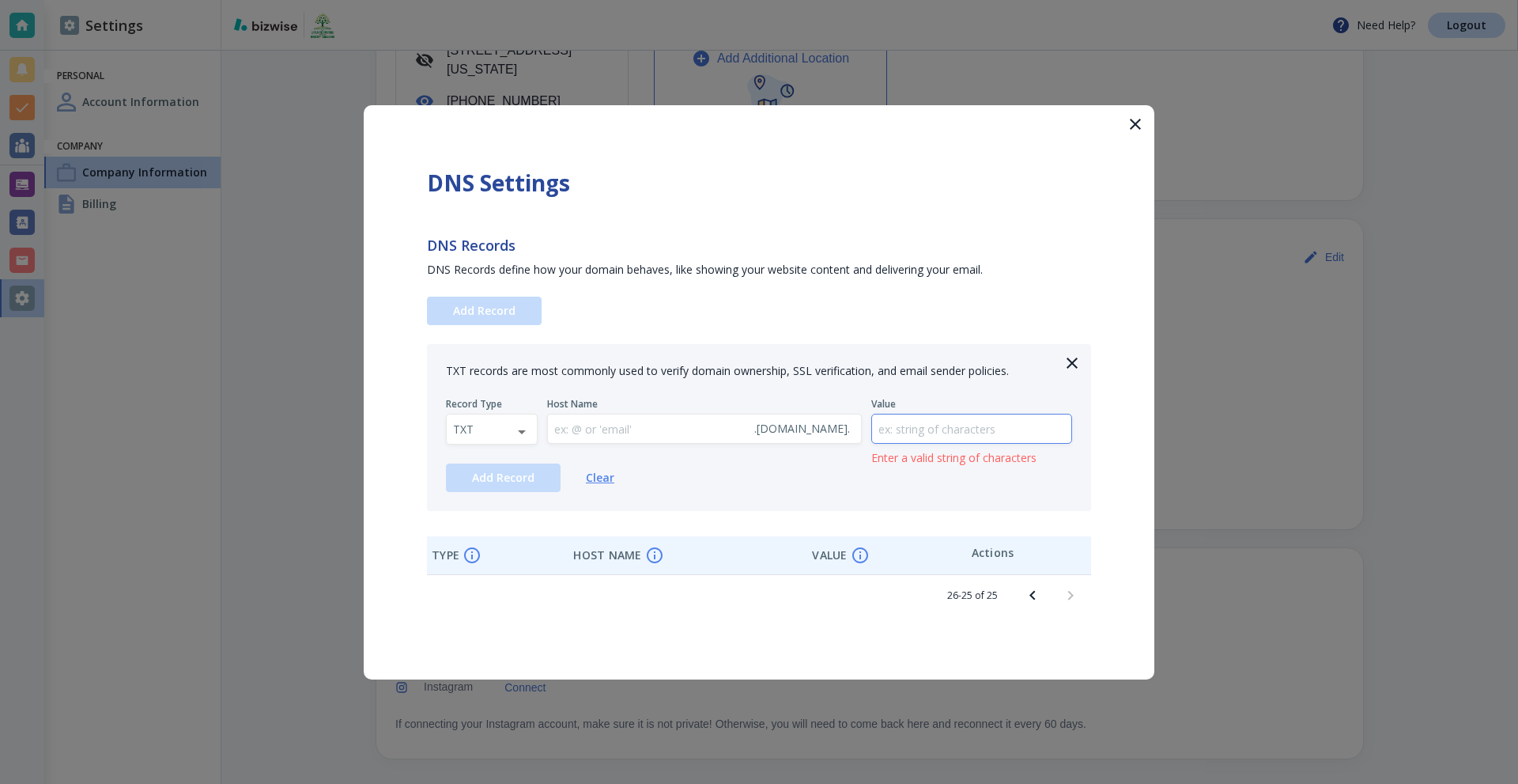
click at [946, 418] on input "text" at bounding box center [972, 429] width 200 height 29
paste input "v=spf1 include:_[DOMAIN_NAME] ~all"
type input "v=spf1 include:_[DOMAIN_NAME] ~all"
click at [610, 431] on input "text" at bounding box center [648, 429] width 200 height 29
type input "@"
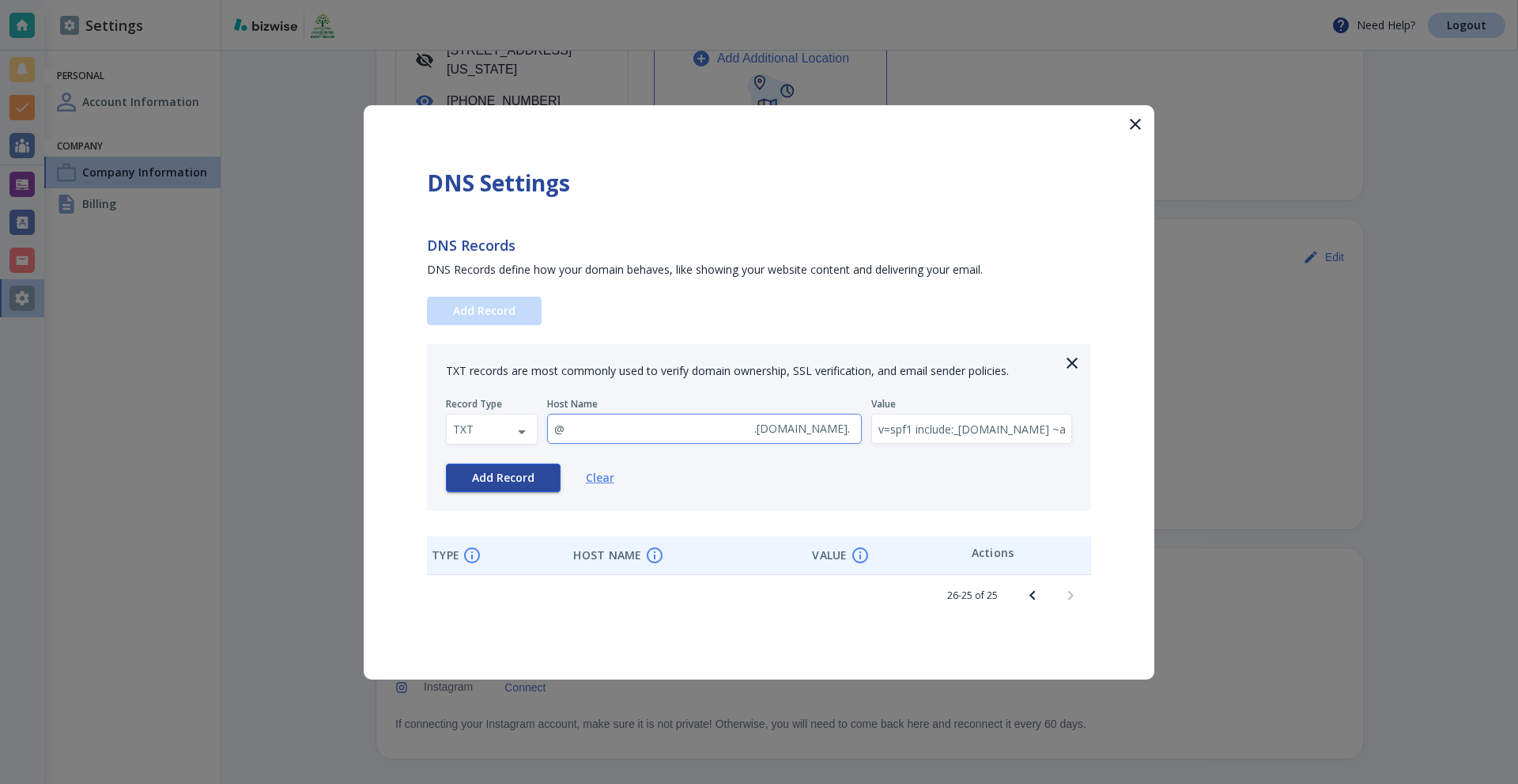
click at [493, 472] on span "Add Record" at bounding box center [503, 477] width 62 height 11
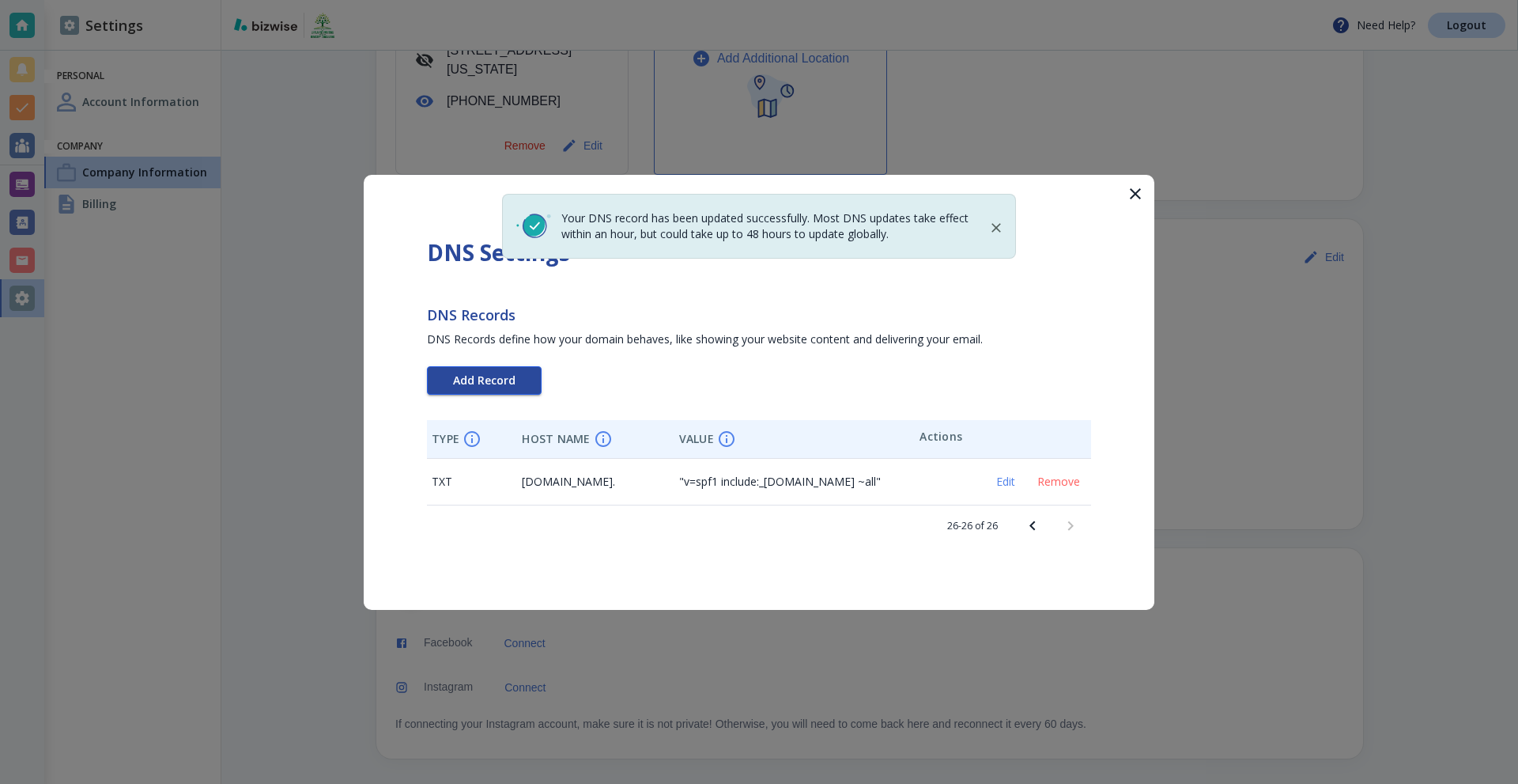
click at [493, 381] on span "Add Record" at bounding box center [484, 380] width 62 height 11
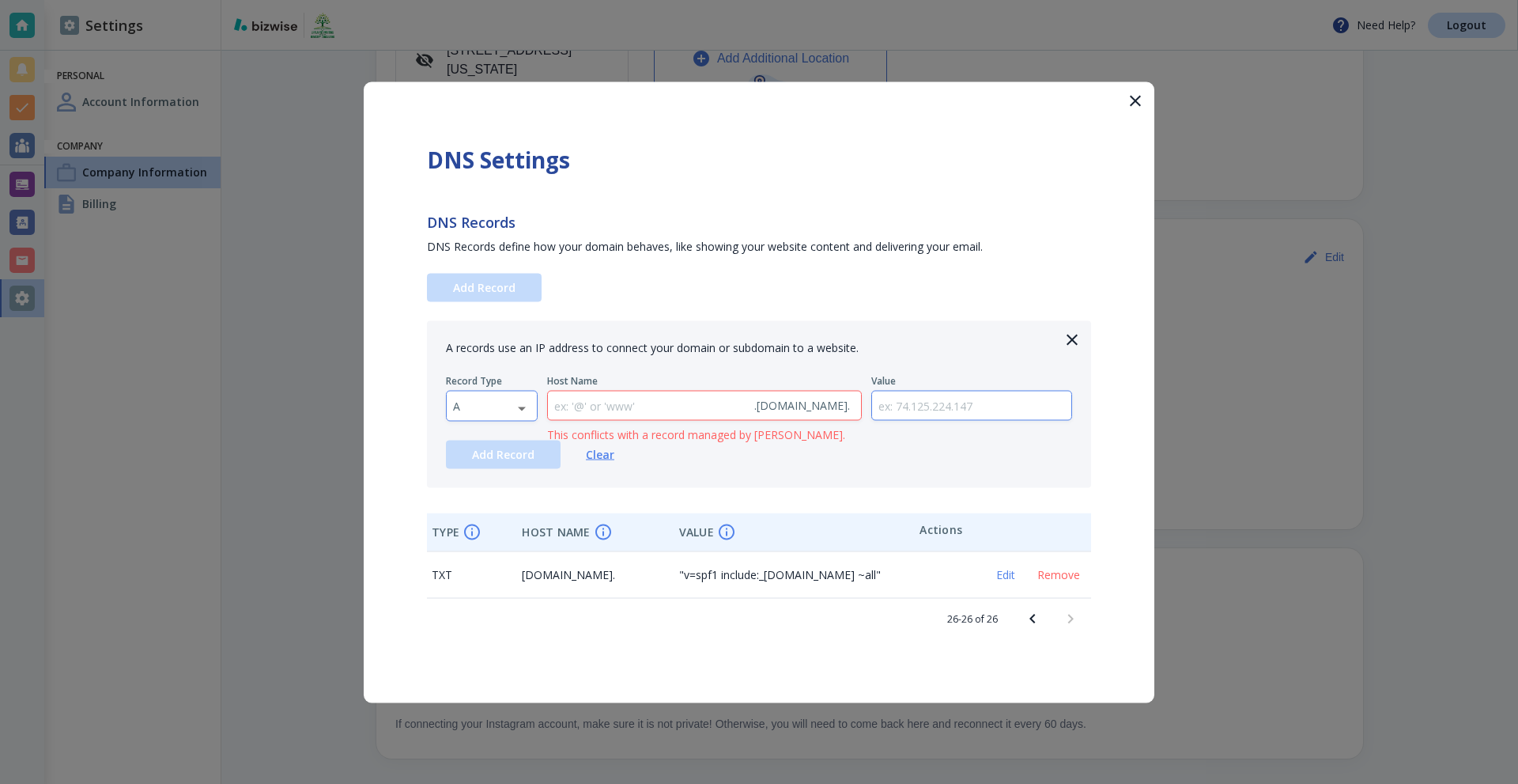
click at [493, 0] on body "Need Help? Logout Settings Personal Account Information Company Company Informa…" at bounding box center [759, 0] width 1518 height 0
click at [480, 501] on li "TXT" at bounding box center [491, 506] width 90 height 25
type input "TXT"
click at [897, 410] on input "text" at bounding box center [972, 405] width 200 height 29
paste input "v=DMARC1; p=none; rua=mailto:[EMAIL_ADDRESS][DOMAIN_NAME]"
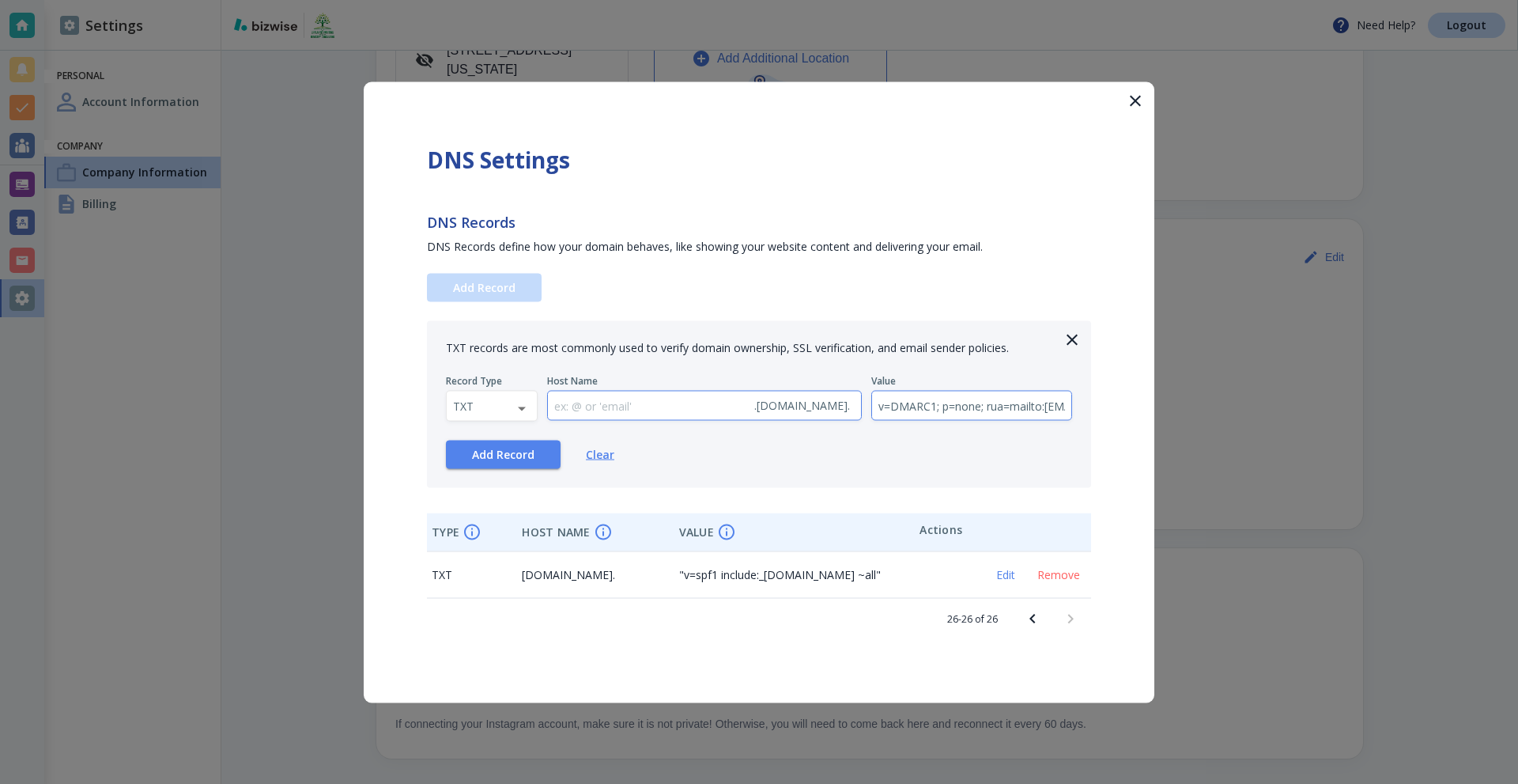
scroll to position [0, 119]
type input "v=DMARC1; p=none; rua=mailto:[EMAIL_ADDRESS][DOMAIN_NAME]"
click at [622, 408] on input "text" at bounding box center [648, 405] width 200 height 29
type input "_dmarc"
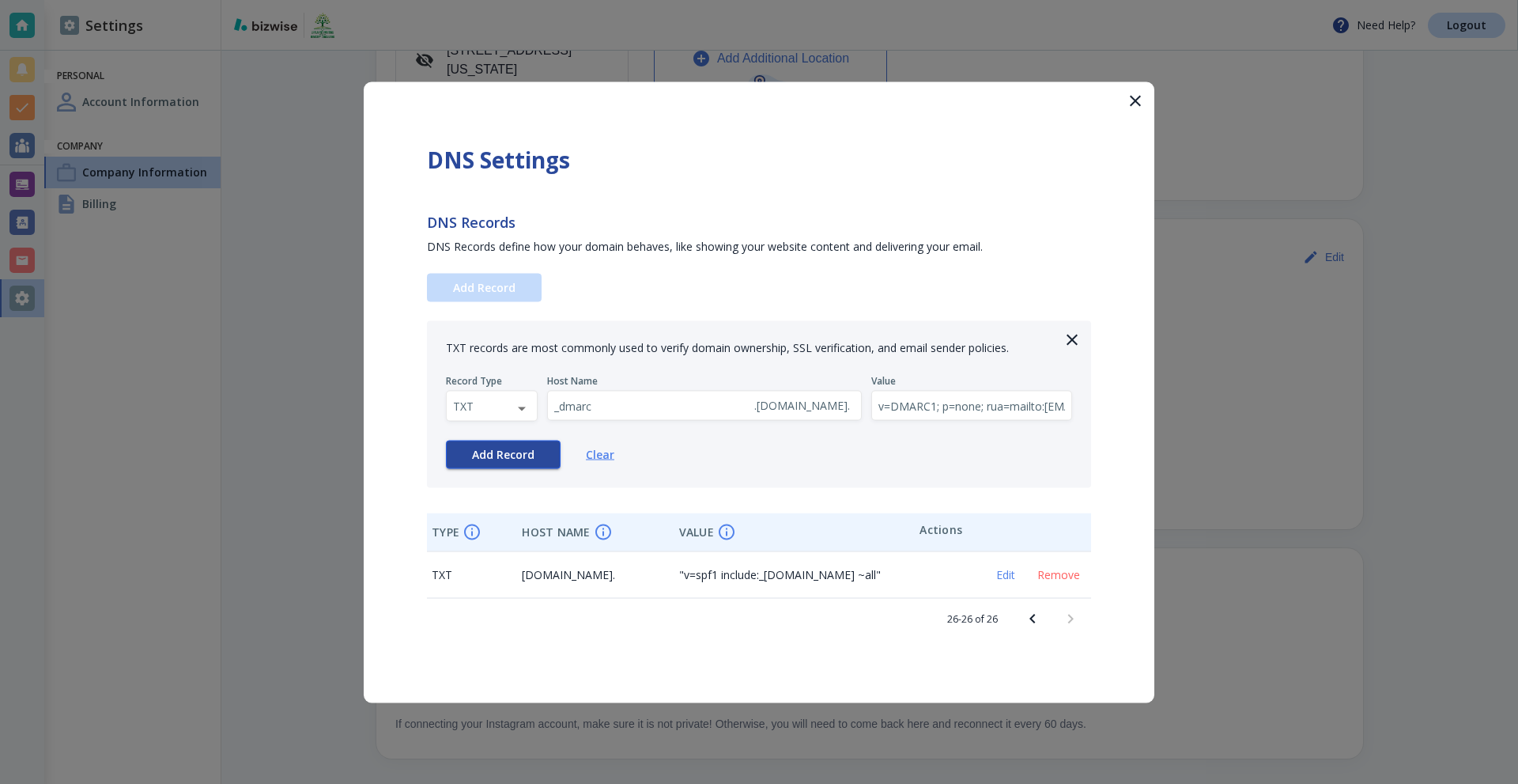
click at [512, 455] on span "Add Record" at bounding box center [503, 453] width 62 height 11
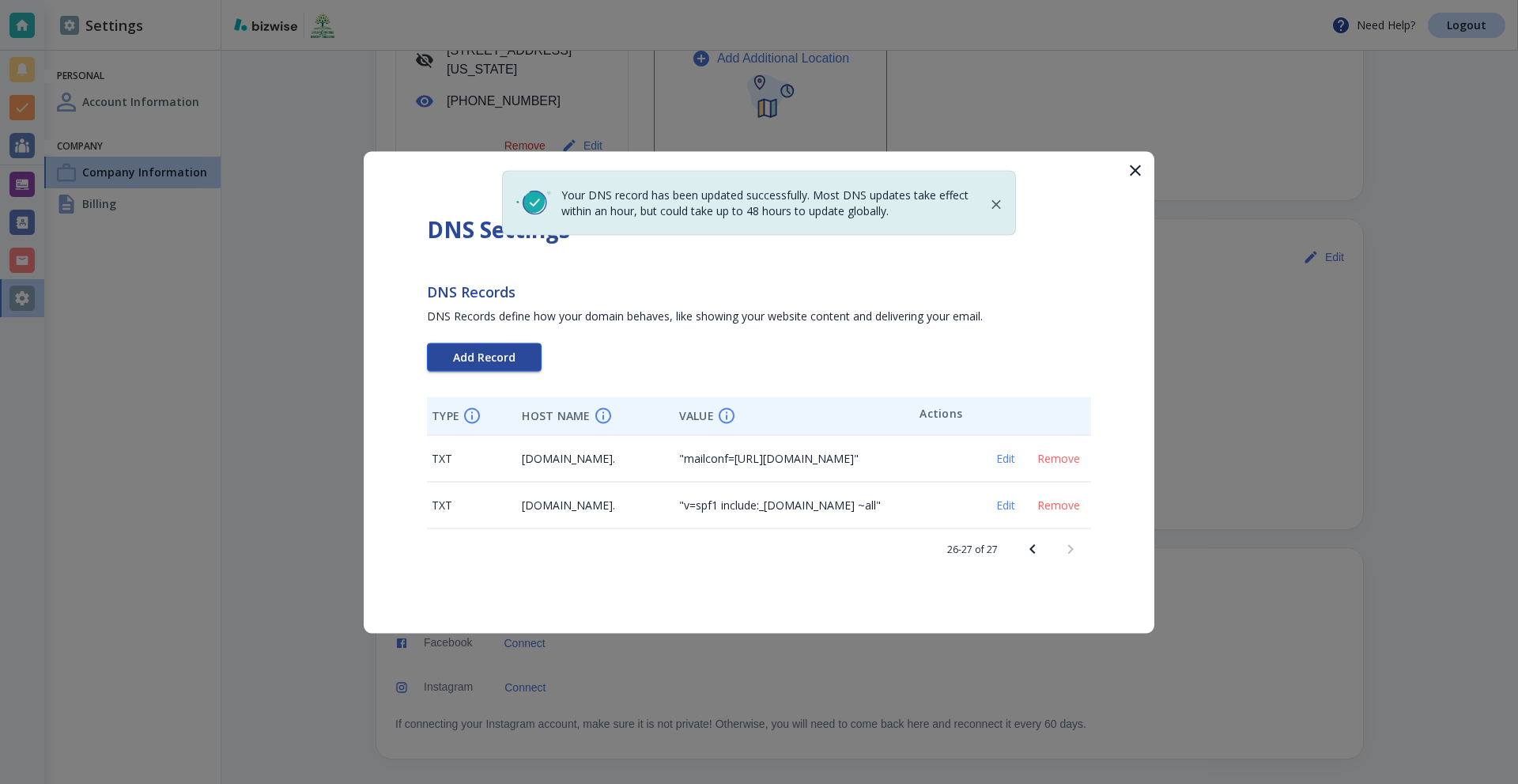
drag, startPoint x: 503, startPoint y: 357, endPoint x: 1328, endPoint y: 218, distance: 836.6
click at [503, 357] on span "Add Record" at bounding box center [484, 357] width 62 height 11
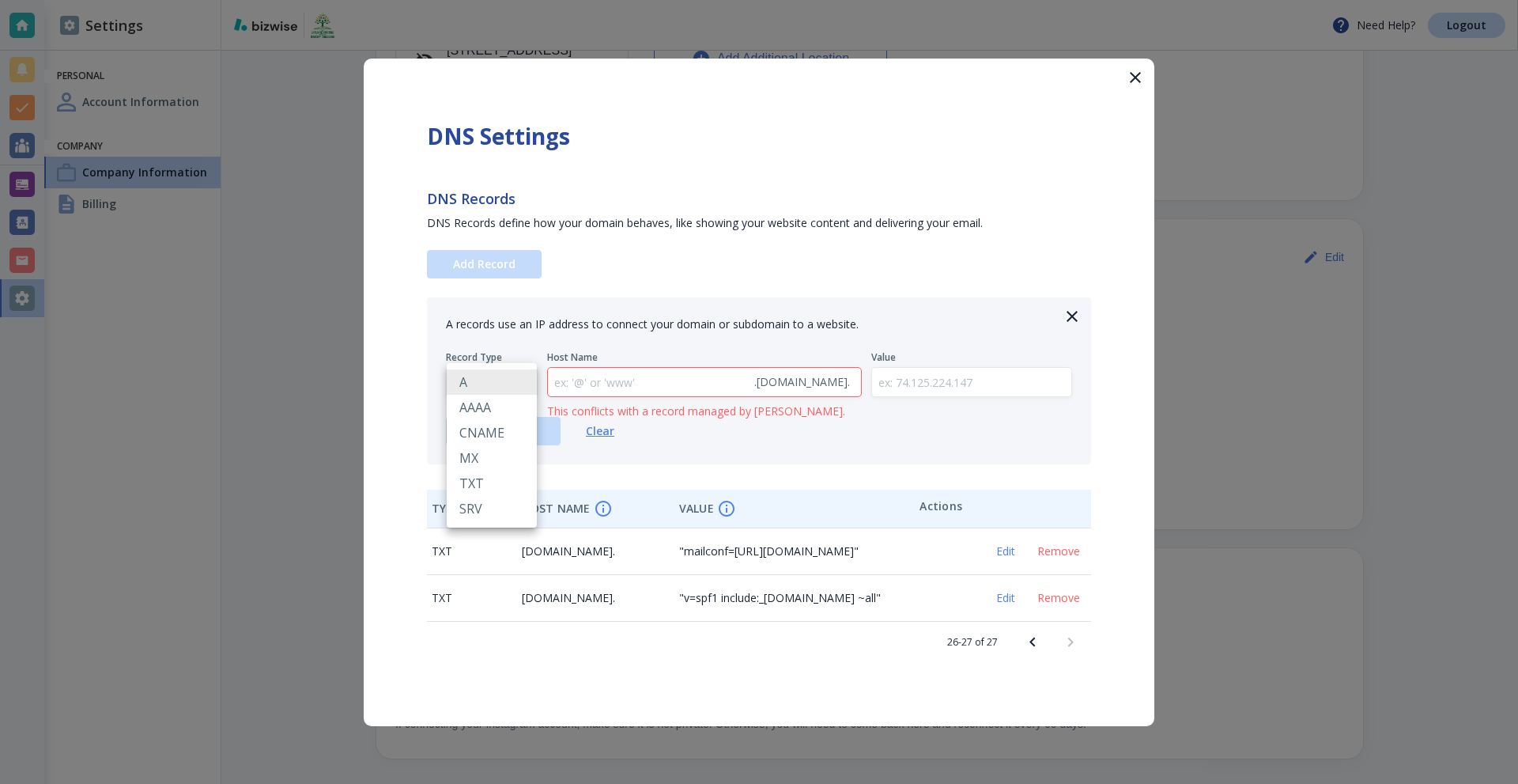
click at [484, 0] on body "Need Help? Logout Settings Personal Account Information Company Company Informa…" at bounding box center [759, 0] width 1518 height 0
click at [478, 477] on li "TXT" at bounding box center [491, 483] width 90 height 25
type input "TXT"
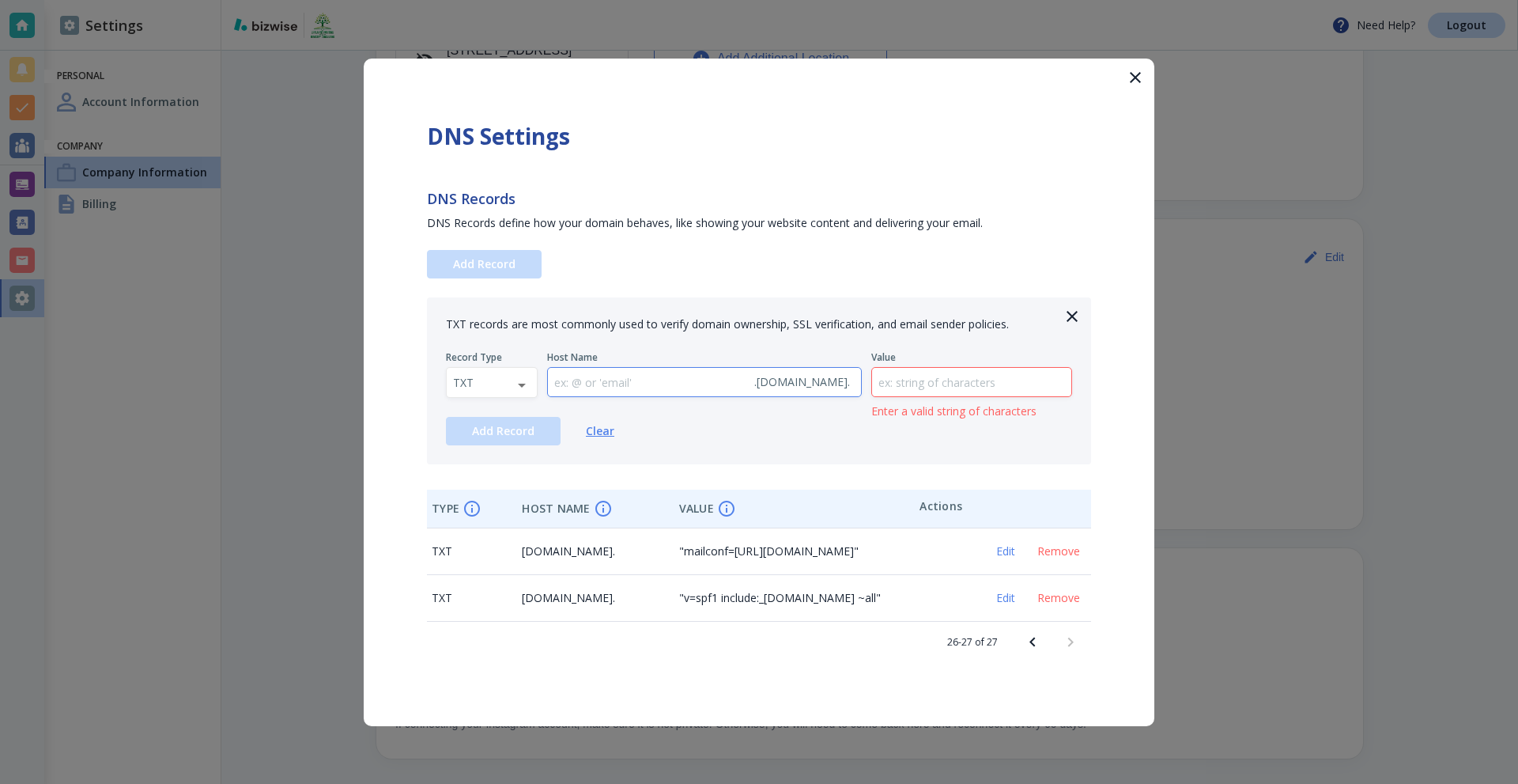
click at [686, 388] on input "text" at bounding box center [648, 383] width 200 height 29
paste input "google._domainkey"
type input "google._domainkey"
click at [897, 395] on input "text" at bounding box center [972, 383] width 200 height 29
paste input "v=DKIM1; k=rsa; p=MIGfMA0GCSqGSIb3DQEBAQUAA4GNADCBiQKBgQCn15WcqfHvrNZNixiGsRKqR…"
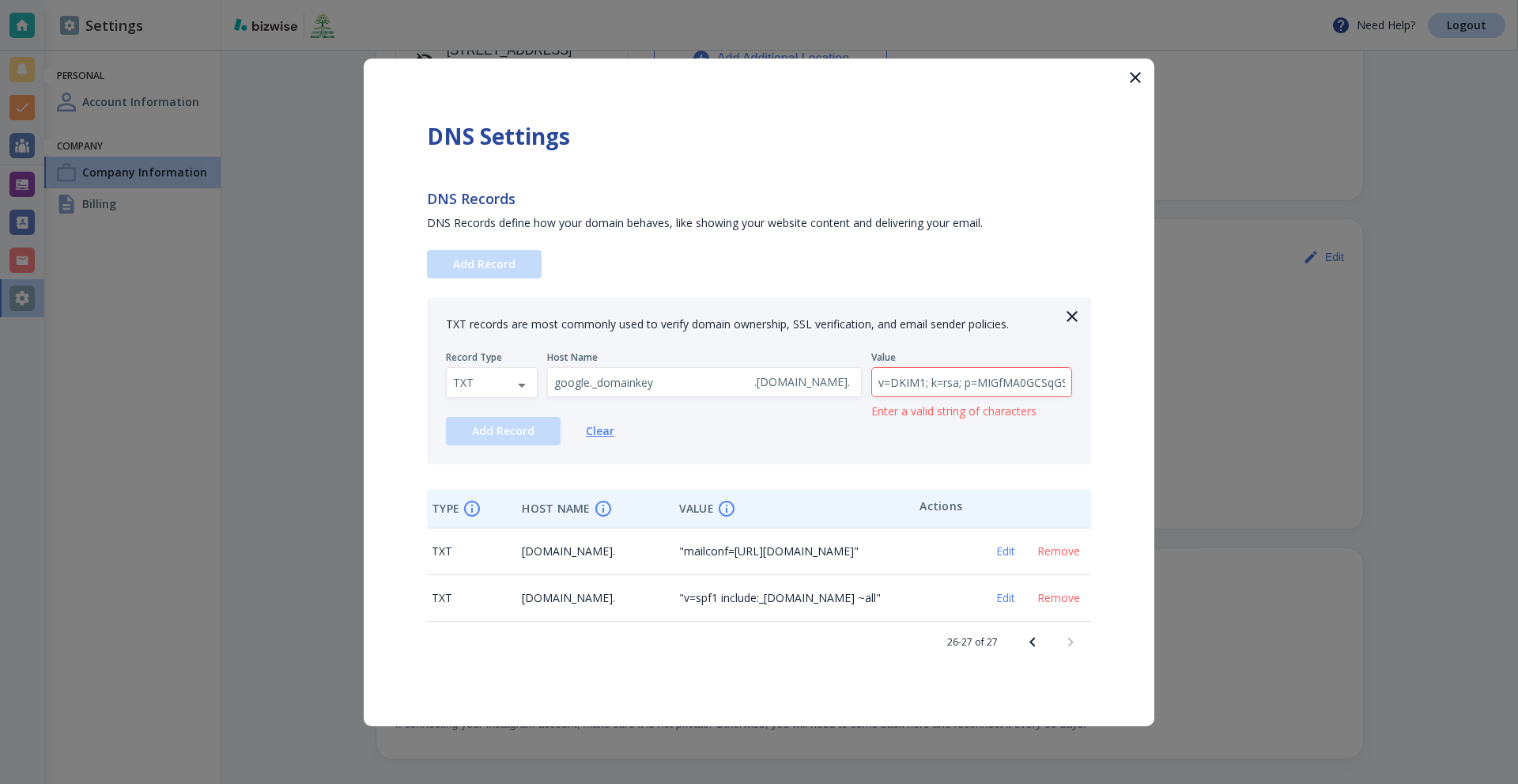
scroll to position [0, 1311]
type input "v=DKIM1; k=rsa; p=MIGfMA0GCSqGSIb3DQEBAQUAA4GNADCBiQKBgQCn15WcqfHvrNZNixiGsRKqR…"
click at [503, 441] on button "Add Record" at bounding box center [503, 431] width 115 height 28
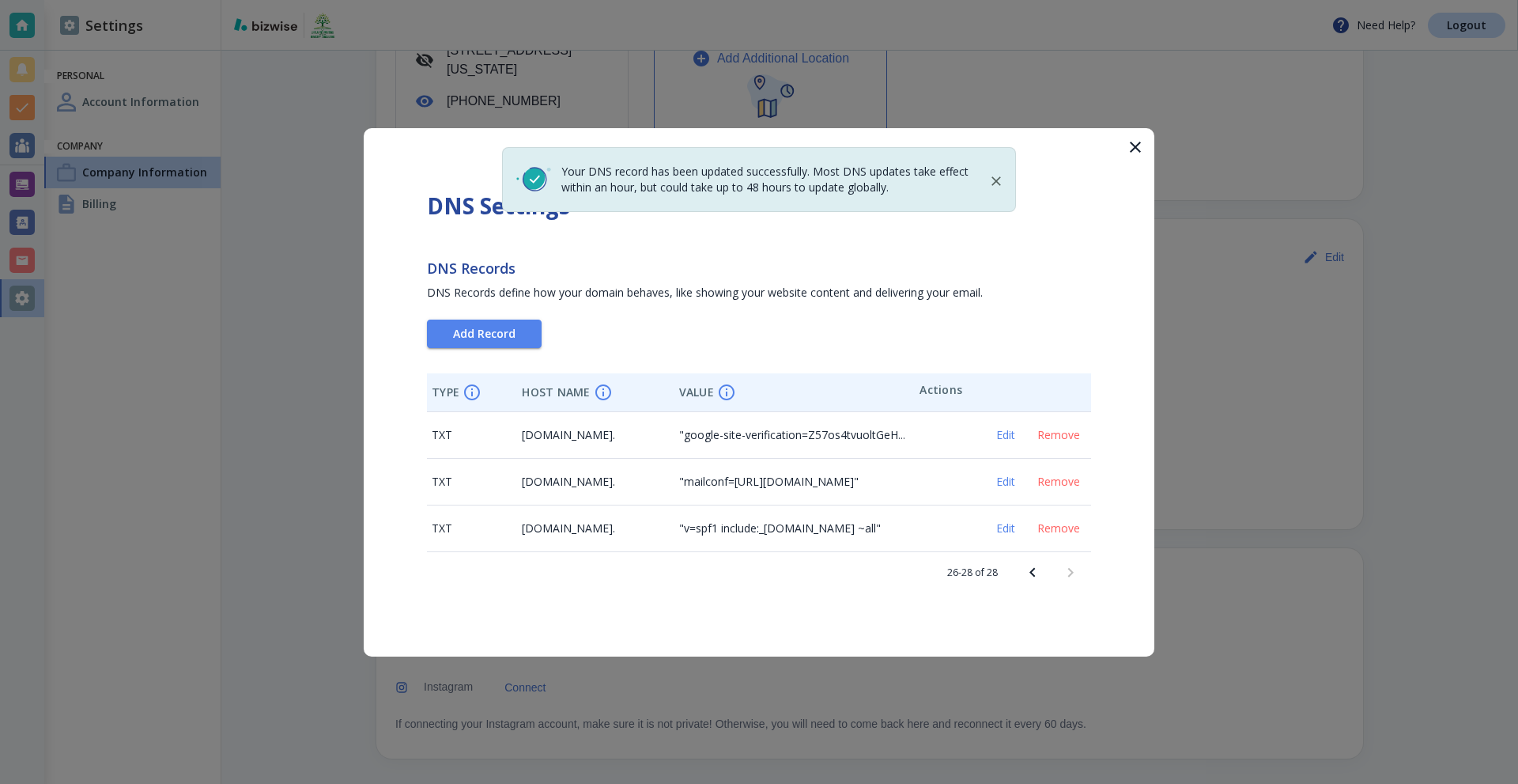
click at [1028, 572] on icon "Previous page" at bounding box center [1033, 572] width 19 height 19
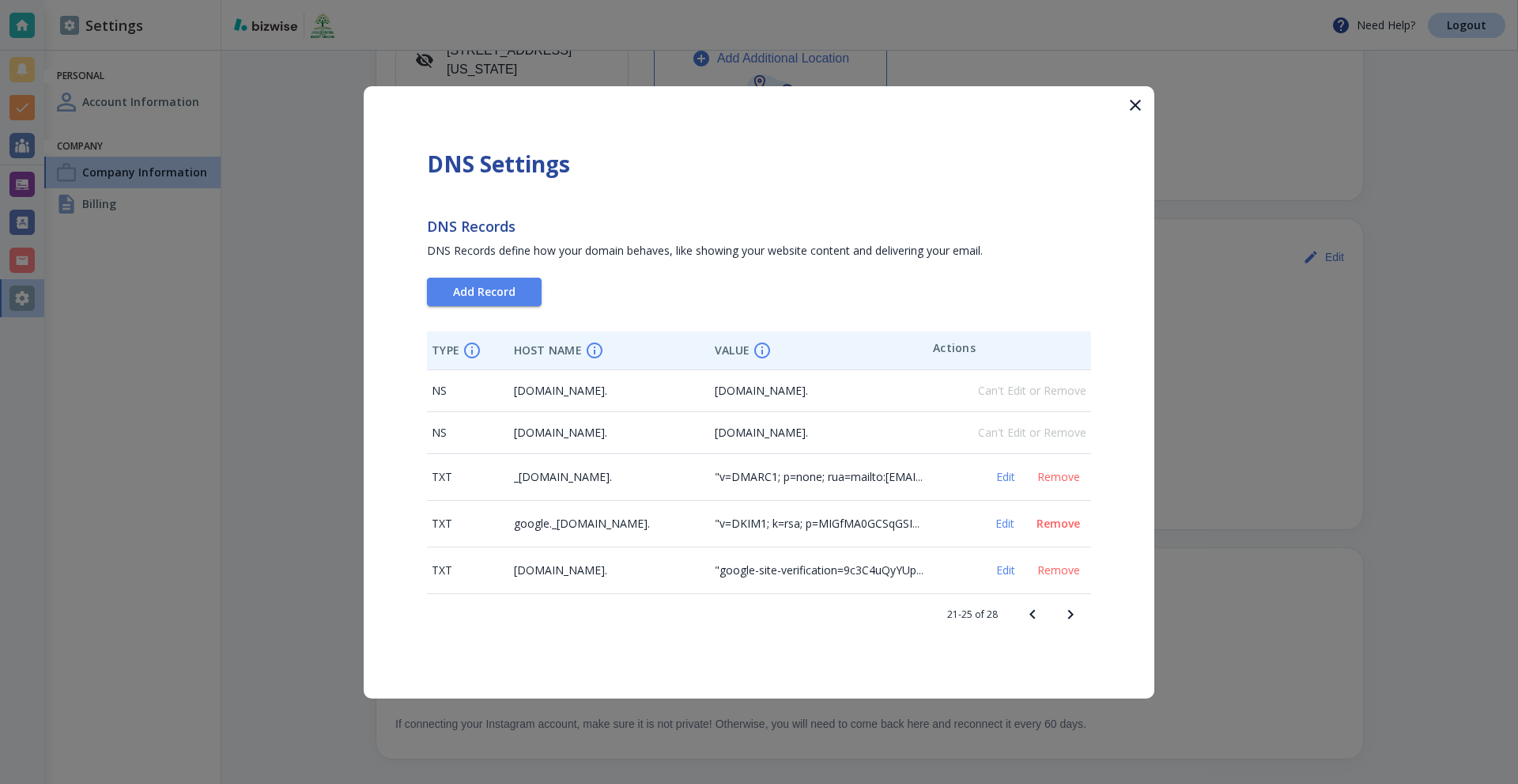
click at [1061, 525] on span "Remove" at bounding box center [1059, 523] width 43 height 11
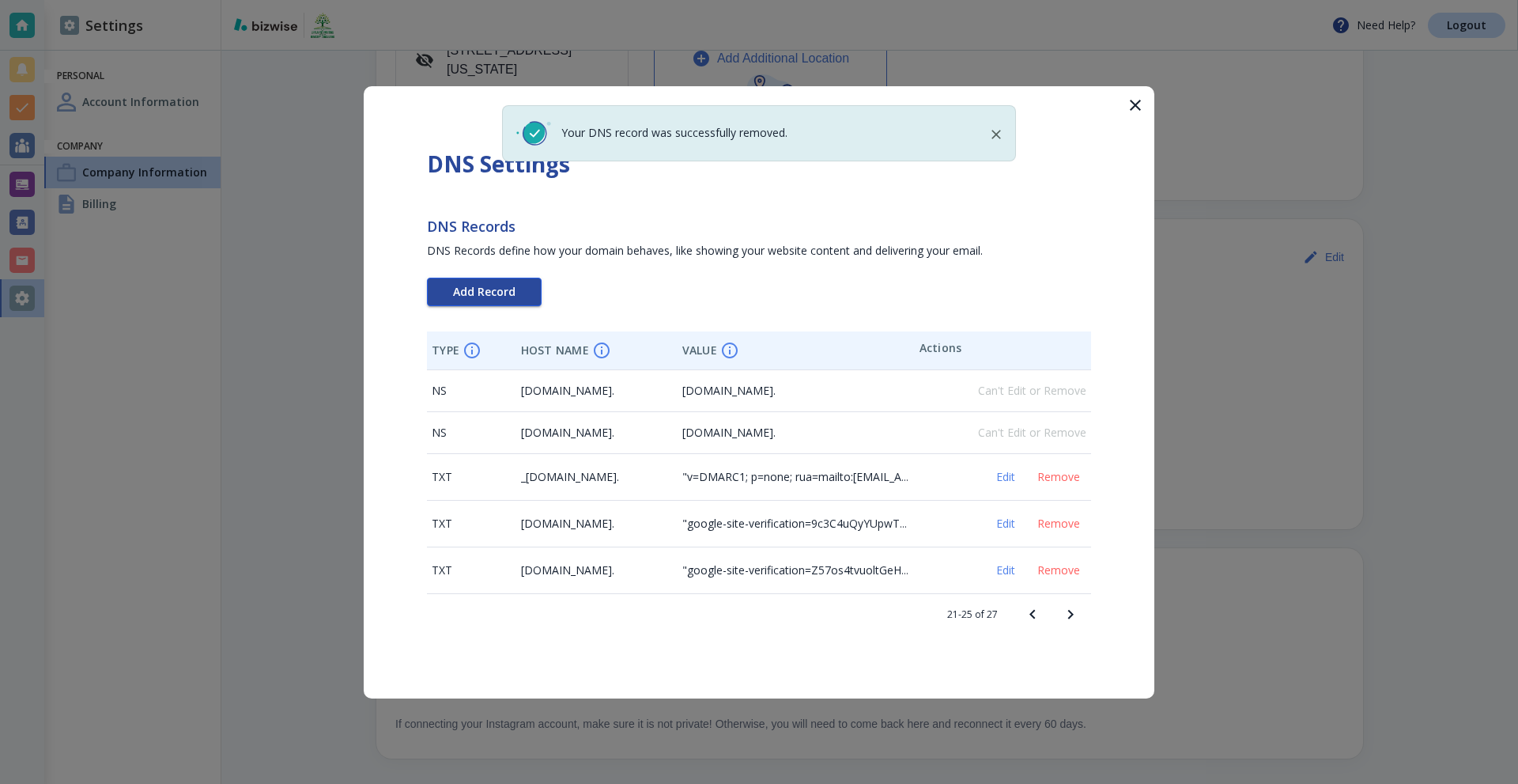
click at [505, 299] on button "Add Record" at bounding box center [484, 291] width 115 height 28
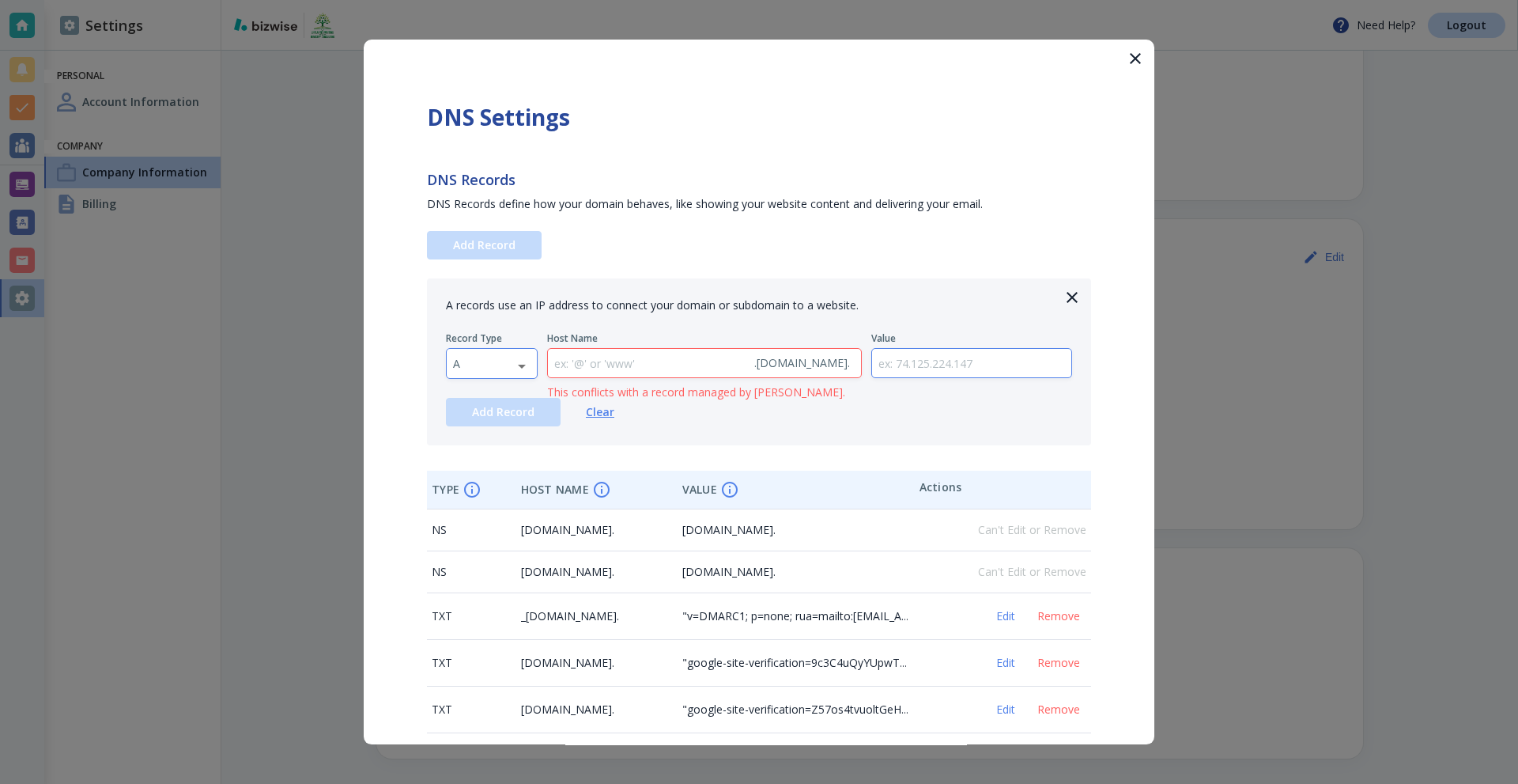
click at [512, 0] on body "Need Help? Logout Settings Personal Account Information Company Company Informa…" at bounding box center [759, 0] width 1518 height 0
click at [468, 459] on li "TXT" at bounding box center [491, 464] width 90 height 25
type input "TXT"
click at [579, 378] on div ". [DOMAIN_NAME] . ​" at bounding box center [705, 364] width 314 height 31
paste input "google._domainkey"
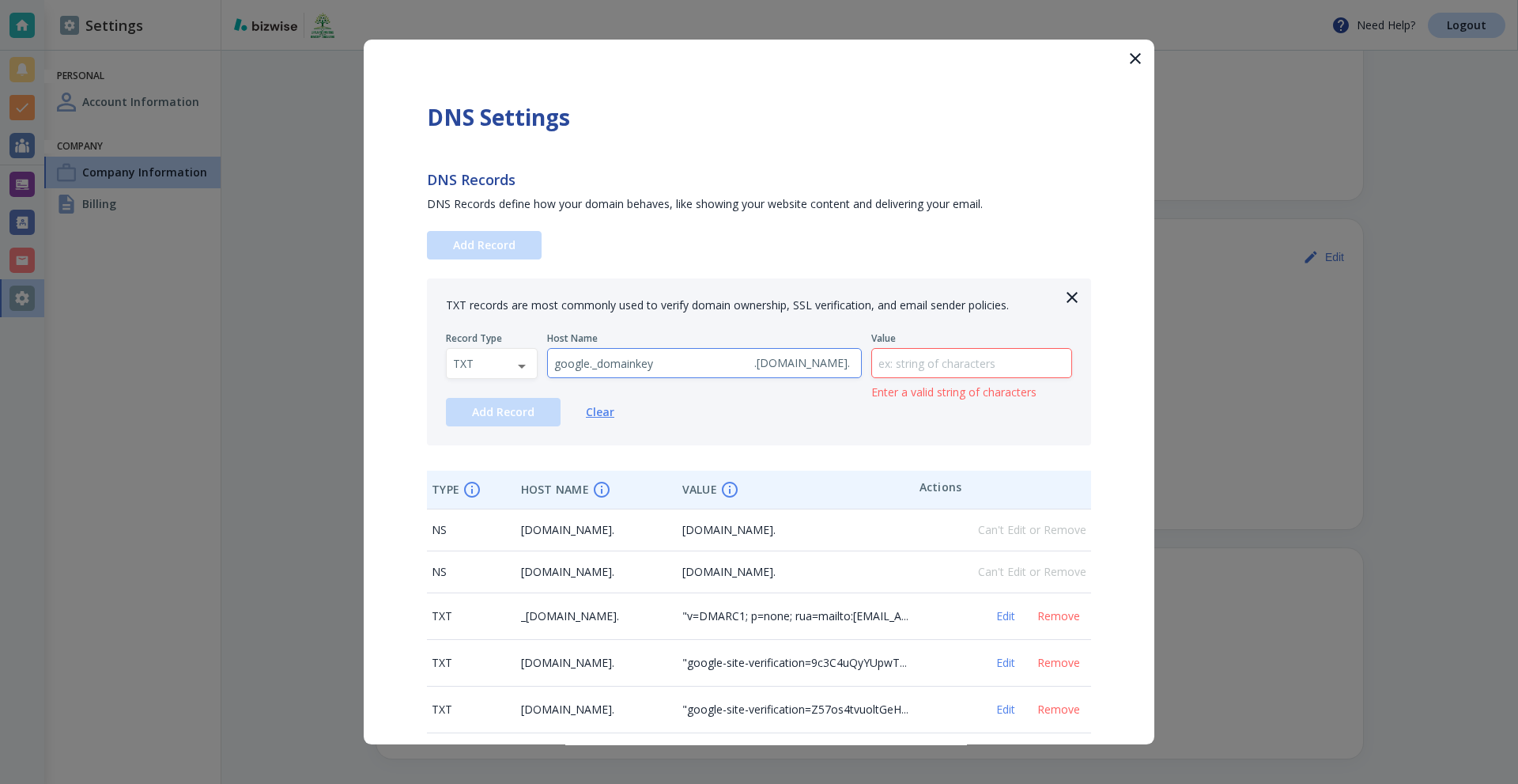
type input "google._domainkey"
click at [897, 379] on div "Enter a valid string of characters" at bounding box center [972, 389] width 202 height 22
drag, startPoint x: 910, startPoint y: 367, endPoint x: 892, endPoint y: 372, distance: 18.7
click at [911, 367] on input "text" at bounding box center [972, 364] width 200 height 29
paste input "v=DKIM1; k=rsa; p=MIIBIjANBgkqhkiG9w0BAQEFAAOCAQ8AMIIBCgKCAQEAyCqHjT4wfewwmsSL2…"
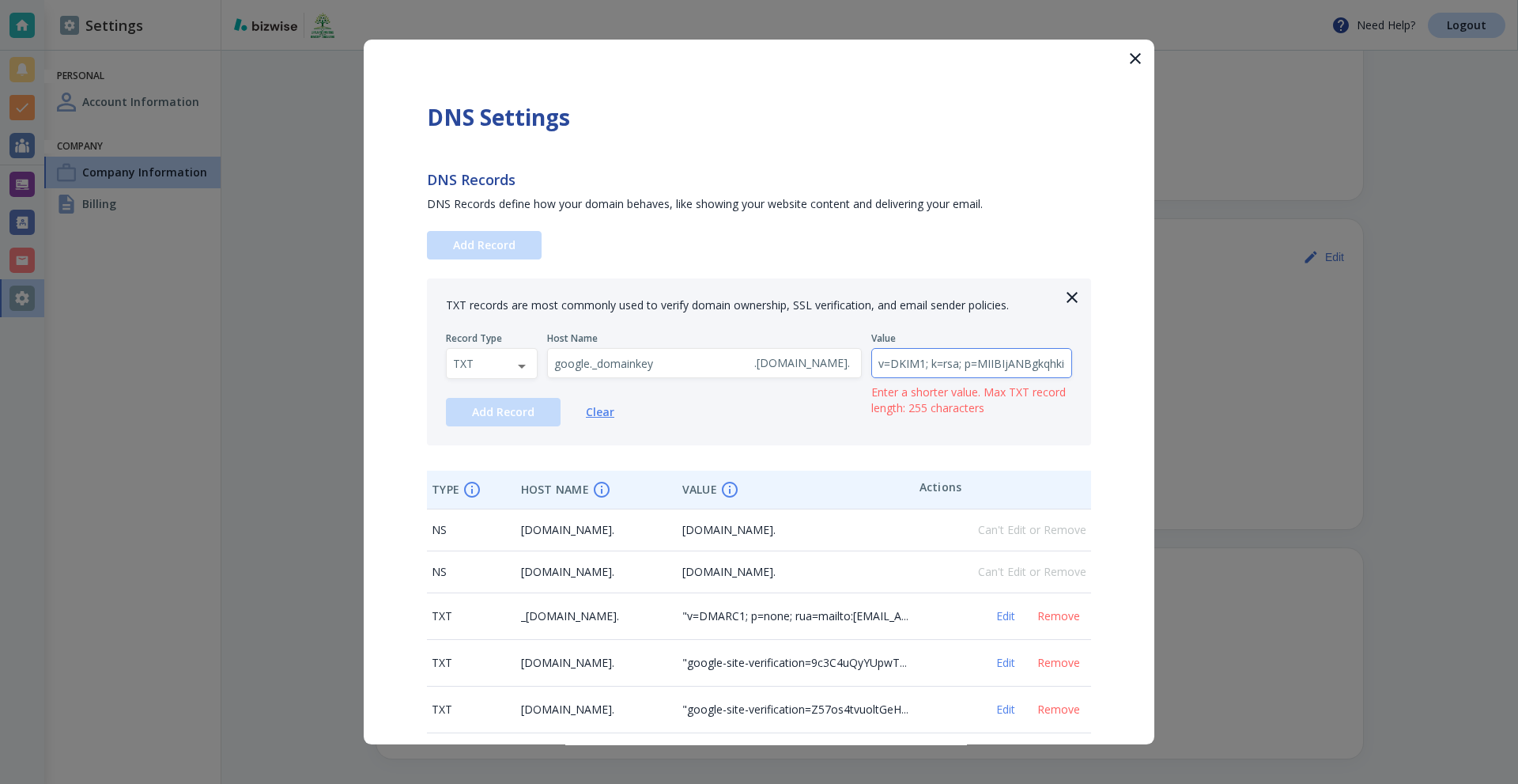
click at [942, 362] on input "v=DKIM1; k=rsa; p=MIIBIjANBgkqhkiG9w0BAQEFAAOCAQ8AMIIBCgKCAQEAyCqHjT4wfewwmsSL2…" at bounding box center [972, 364] width 200 height 29
click at [873, 438] on div "TXT records are most commonly used to verify domain ownership, SSL verification…" at bounding box center [759, 361] width 664 height 167
click at [906, 364] on input "v=DKIM1; k=rsa; p=MIIBIjANBgkqhkiG9w0BAQEFAAOCAQ8AMIIBCgKCAQEAyCqHjT4wfewwmsSL2…" at bounding box center [972, 364] width 200 height 29
paste input "GfMA0GCSqGSIb3DQEBAQUAA4GNADCBiQKBgQC2zBOPetdJy5a0LNncHkKXcRlknWCNpMgyUiNG7e2FF…"
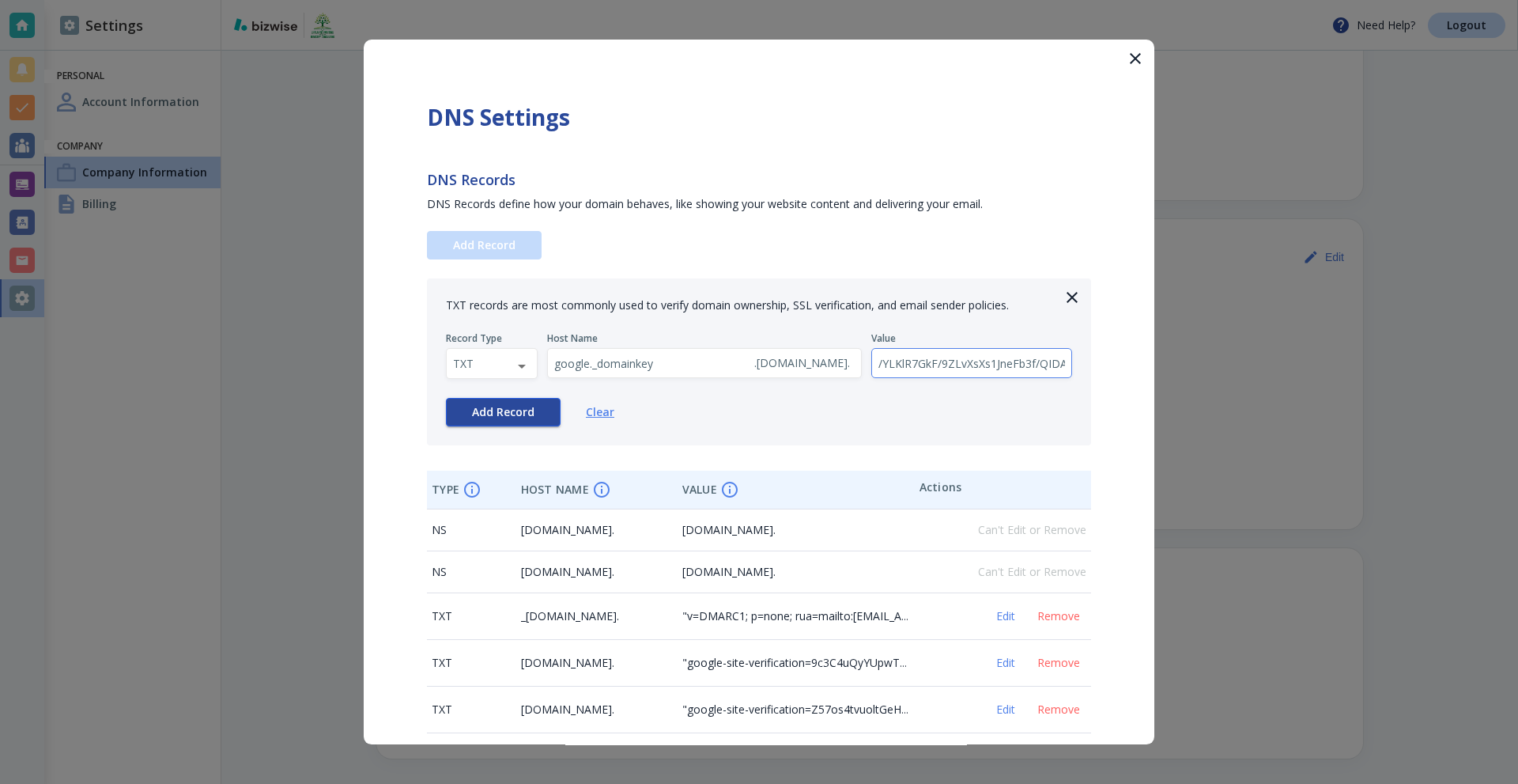
type input "v=DKIM1; k=rsa; p=MIGfMA0GCSqGSIb3DQEBAQUAA4GNADCBiQKBgQC2zBOPetdJy5a0LNncHkKXc…"
click at [484, 414] on span "Add Record" at bounding box center [503, 412] width 62 height 11
